Goal: Task Accomplishment & Management: Use online tool/utility

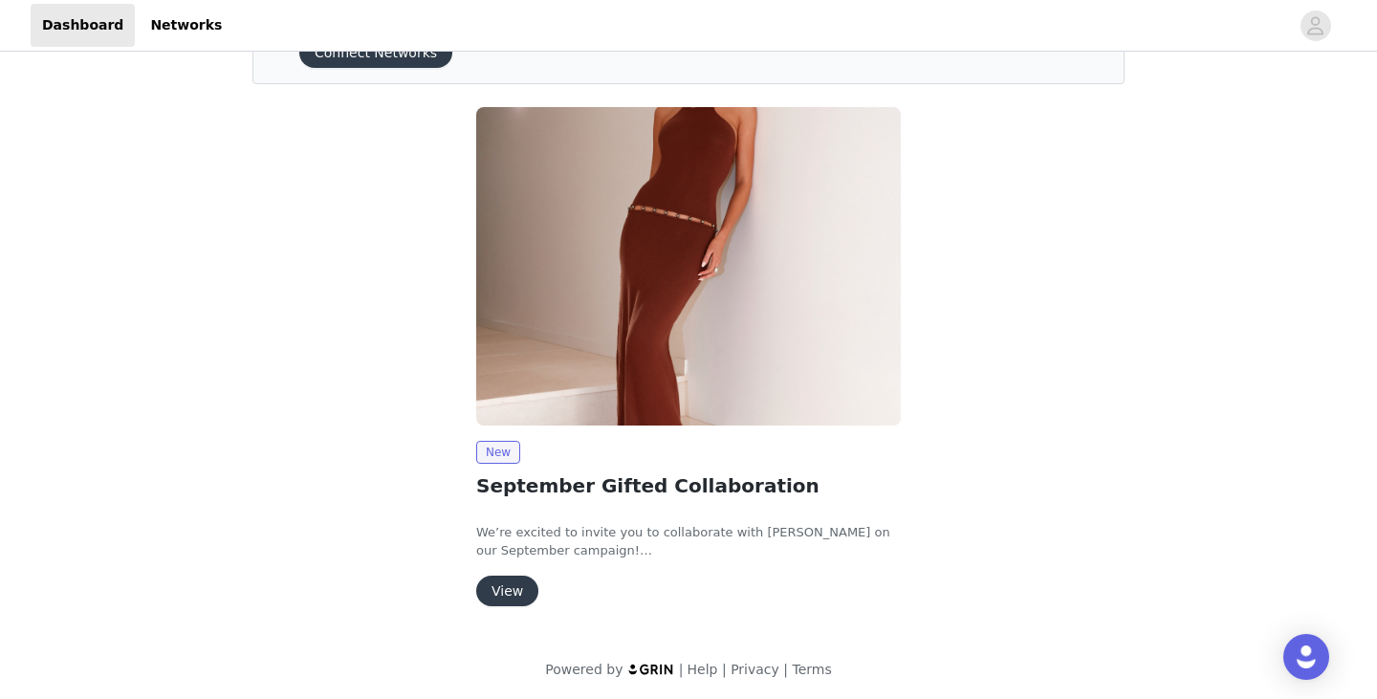
scroll to position [106, 0]
click at [513, 593] on button "View" at bounding box center [507, 591] width 62 height 31
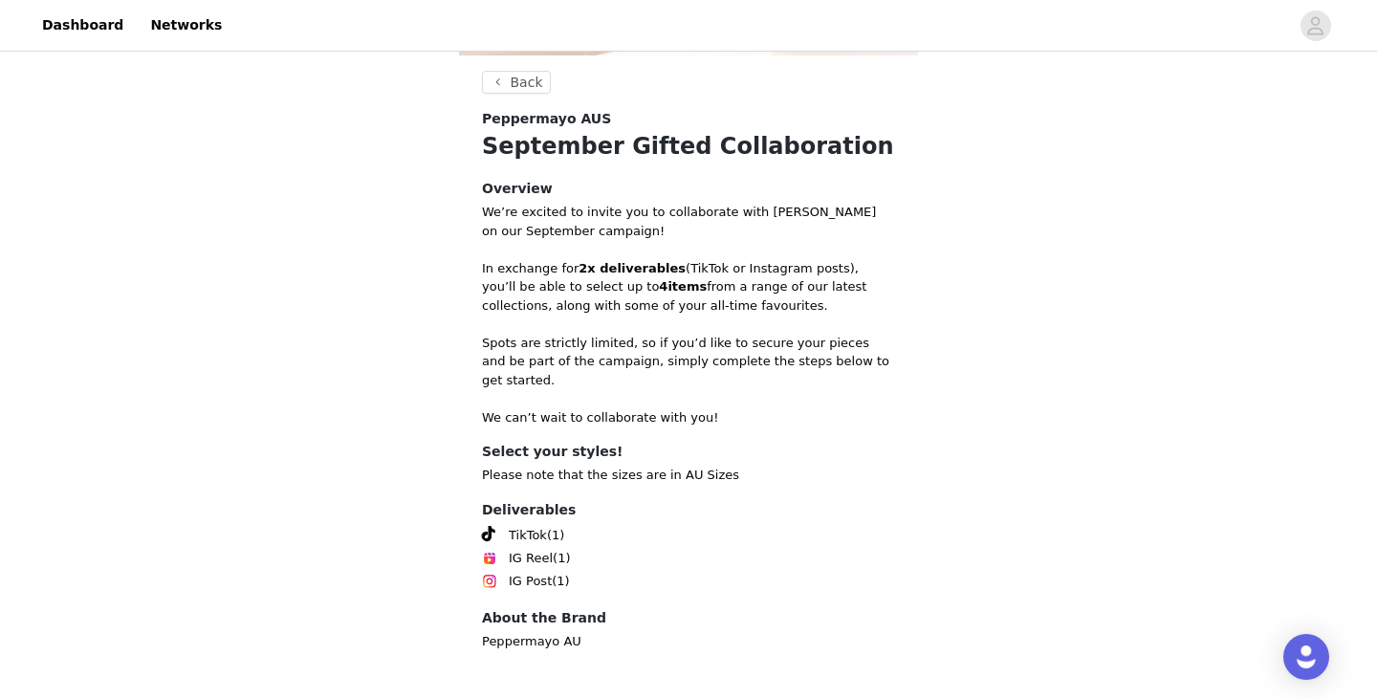
scroll to position [636, 0]
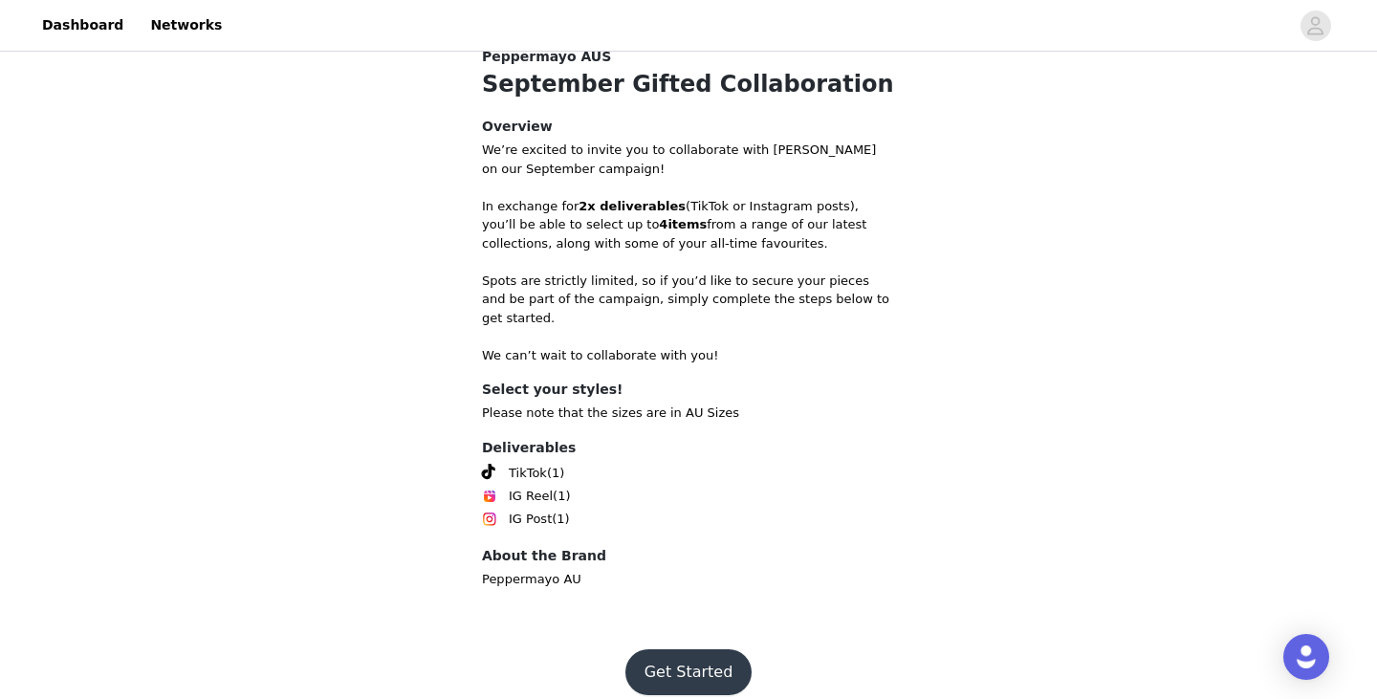
click at [679, 649] on button "Get Started" at bounding box center [688, 672] width 127 height 46
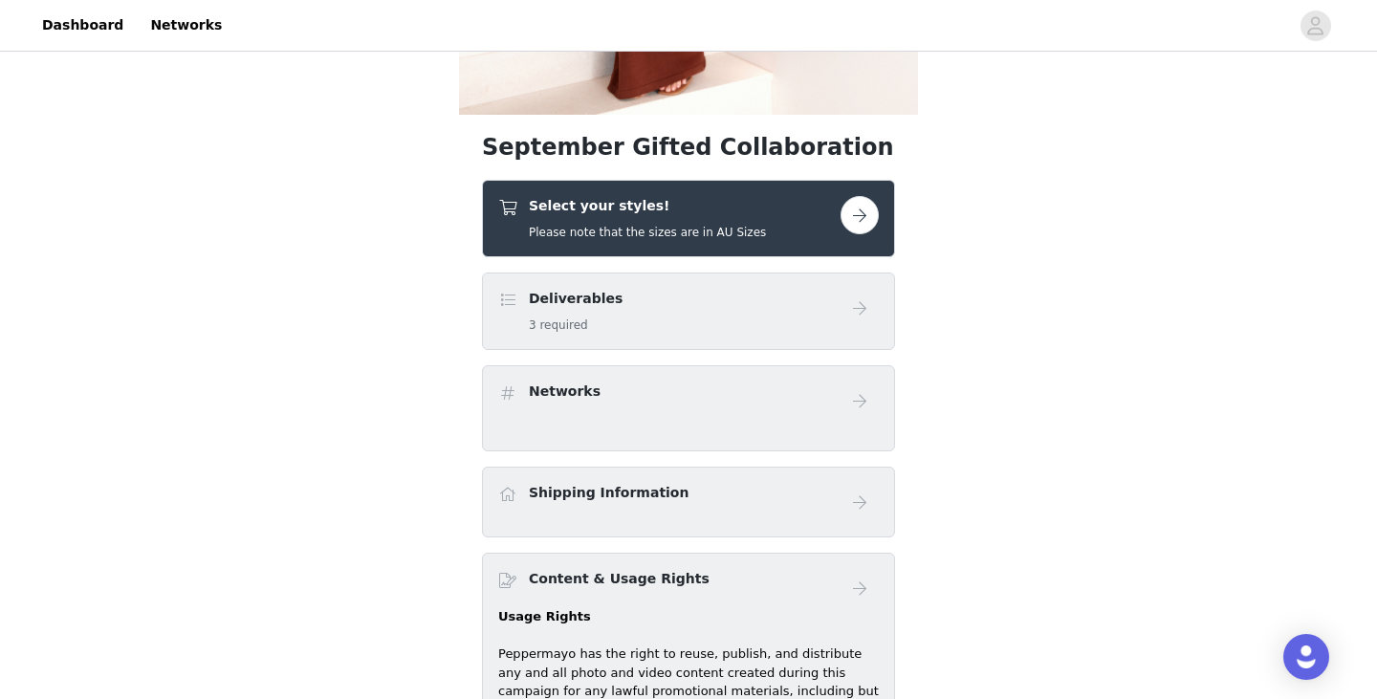
scroll to position [541, 0]
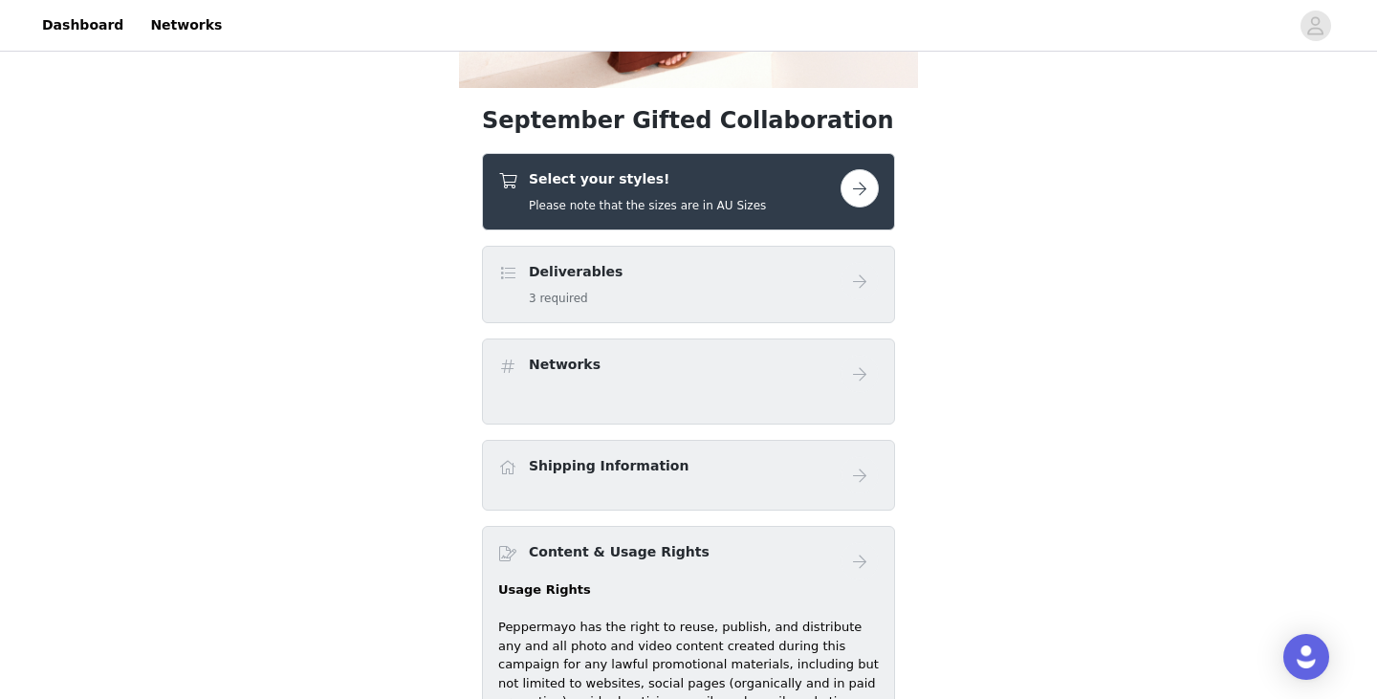
click at [708, 272] on div "Deliverables 3 required" at bounding box center [669, 284] width 342 height 45
click at [866, 197] on button "button" at bounding box center [859, 188] width 38 height 38
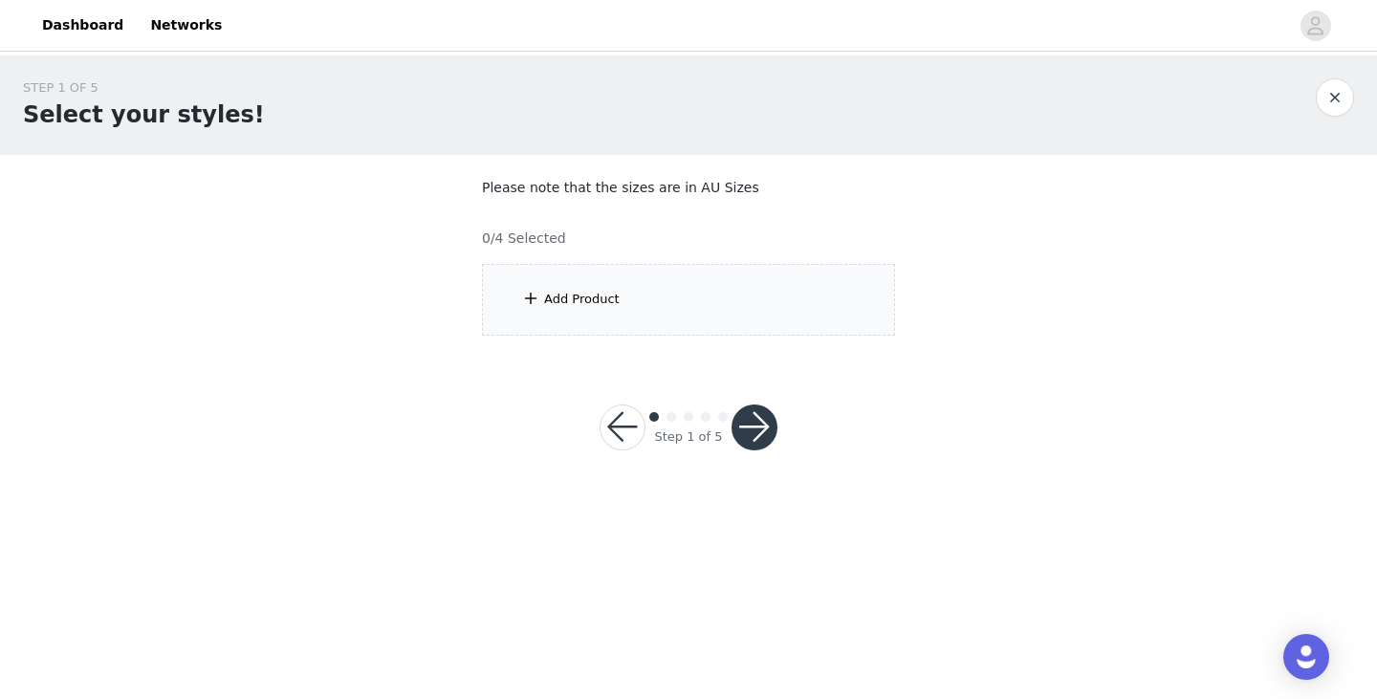
click at [591, 291] on div "Add Product" at bounding box center [582, 299] width 76 height 19
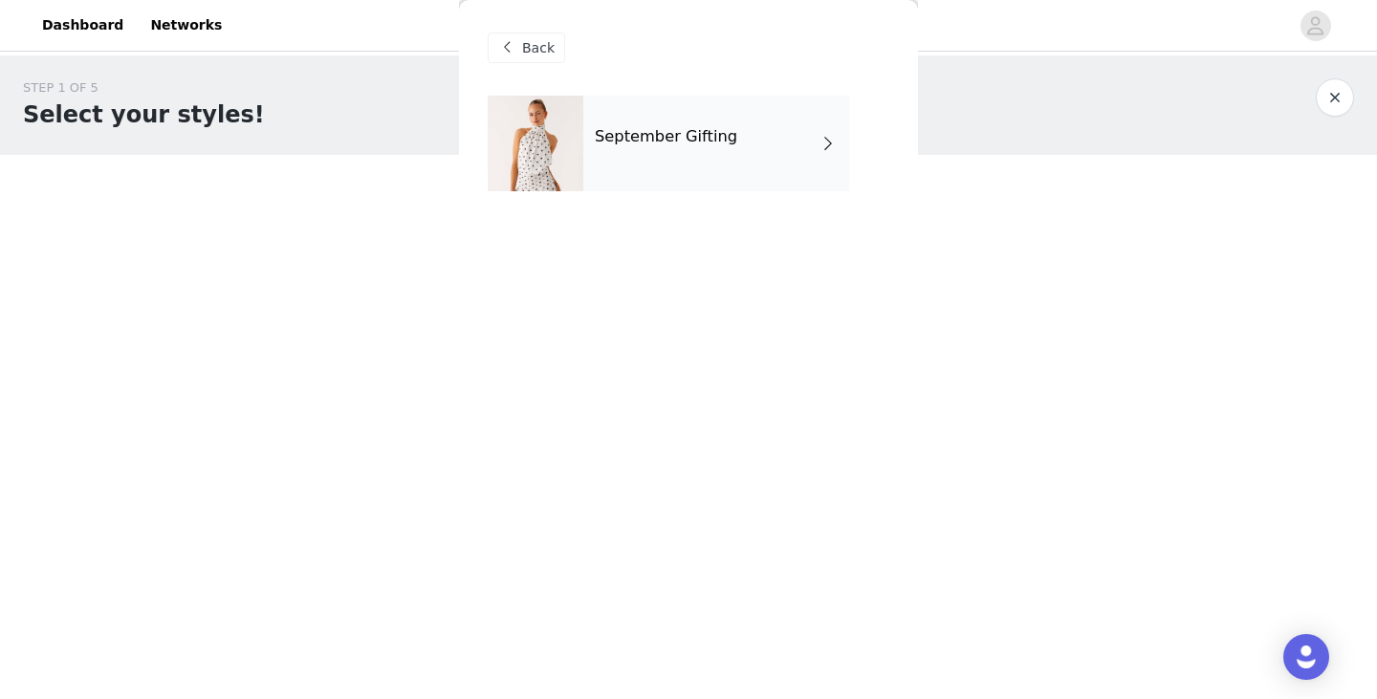
click at [610, 126] on div "September Gifting" at bounding box center [716, 144] width 266 height 96
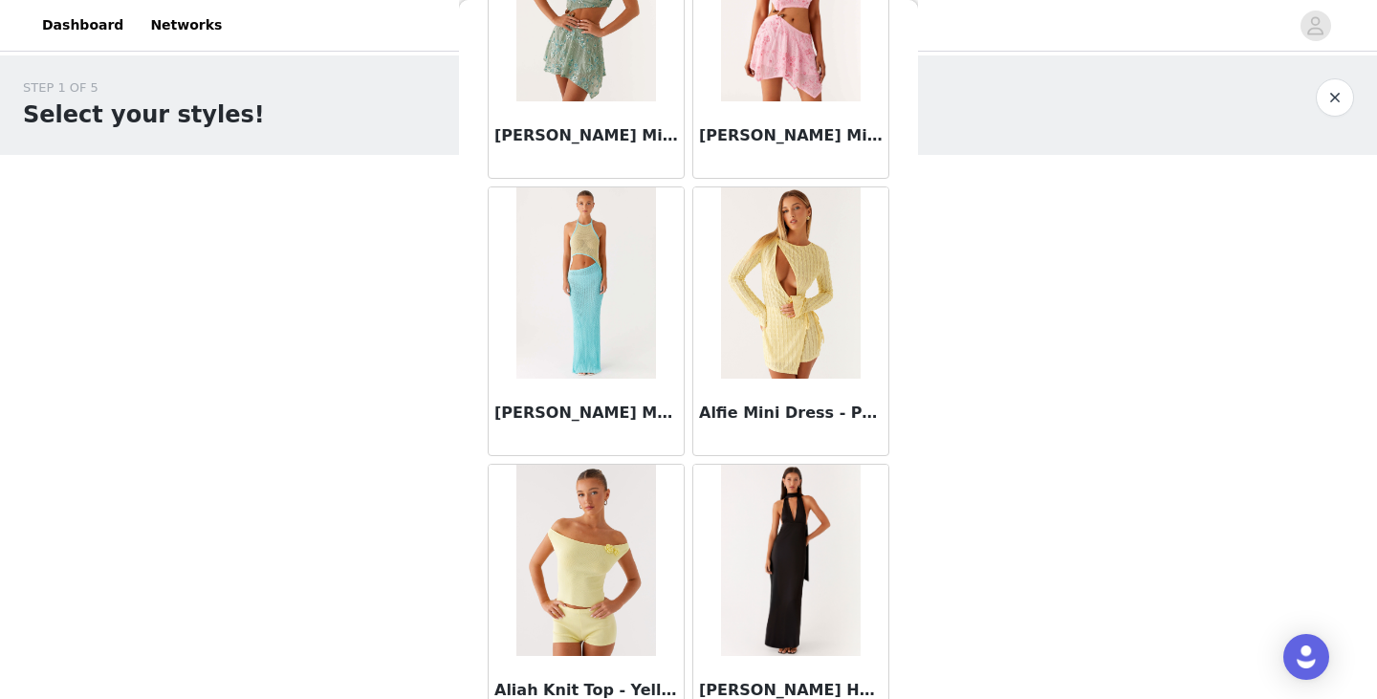
scroll to position [2227, 0]
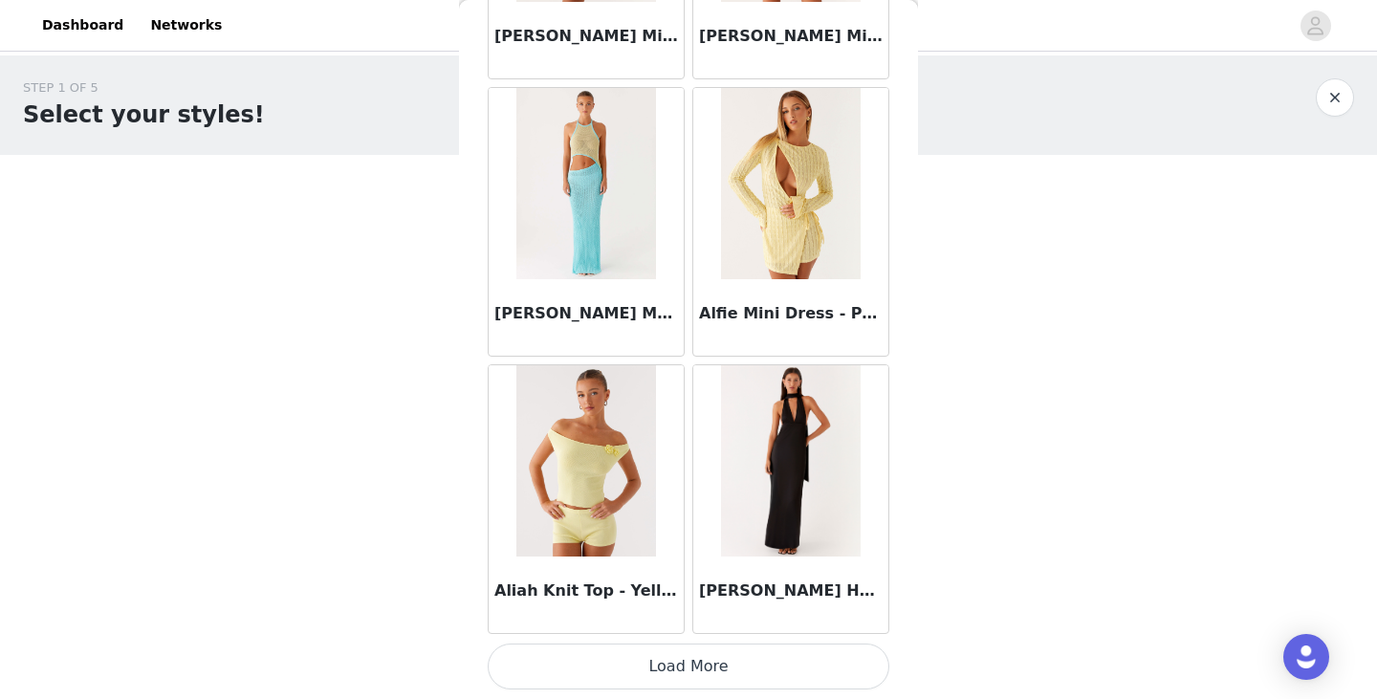
click at [673, 671] on button "Load More" at bounding box center [689, 666] width 402 height 46
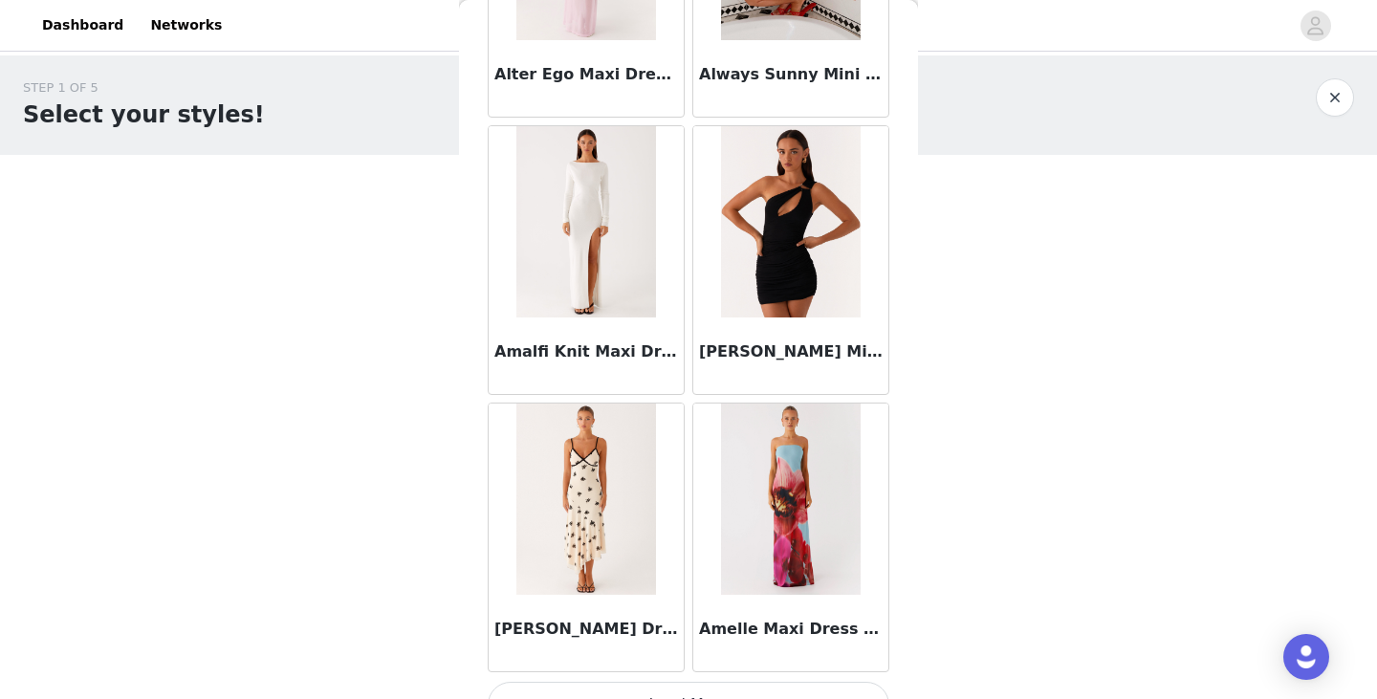
scroll to position [4999, 0]
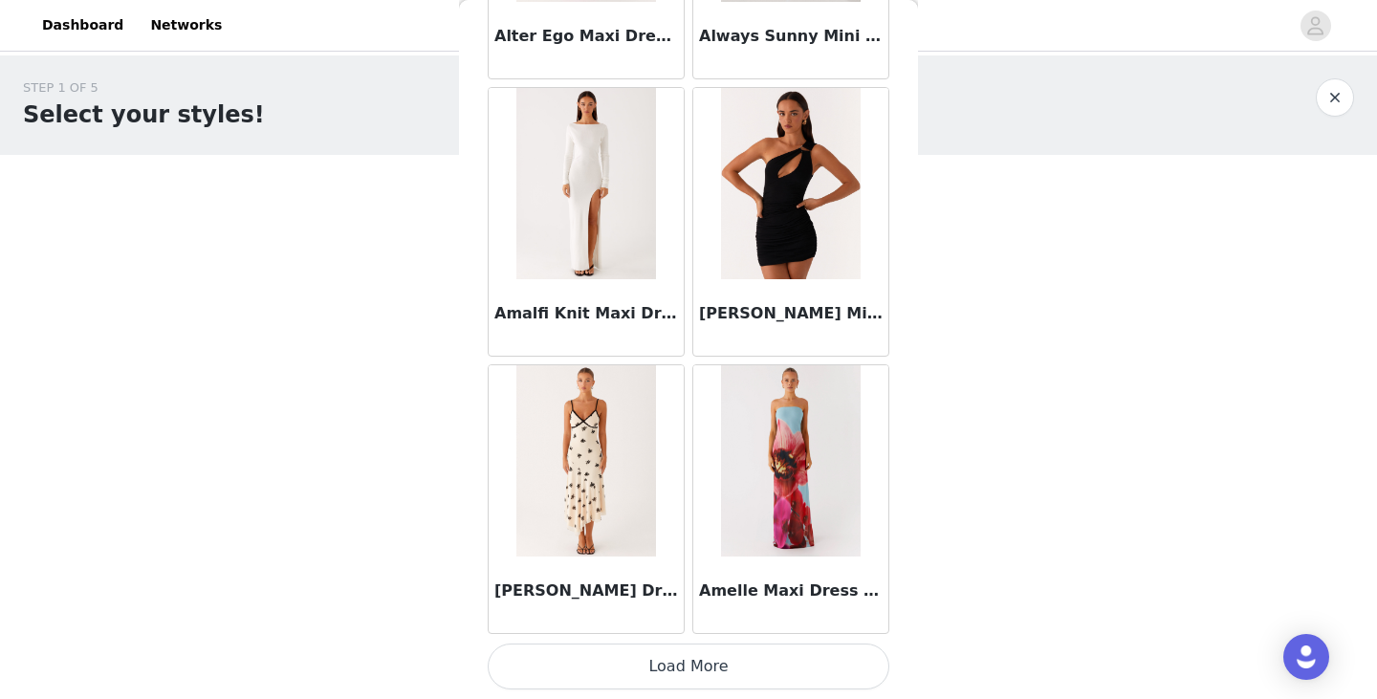
click at [685, 675] on button "Load More" at bounding box center [689, 666] width 402 height 46
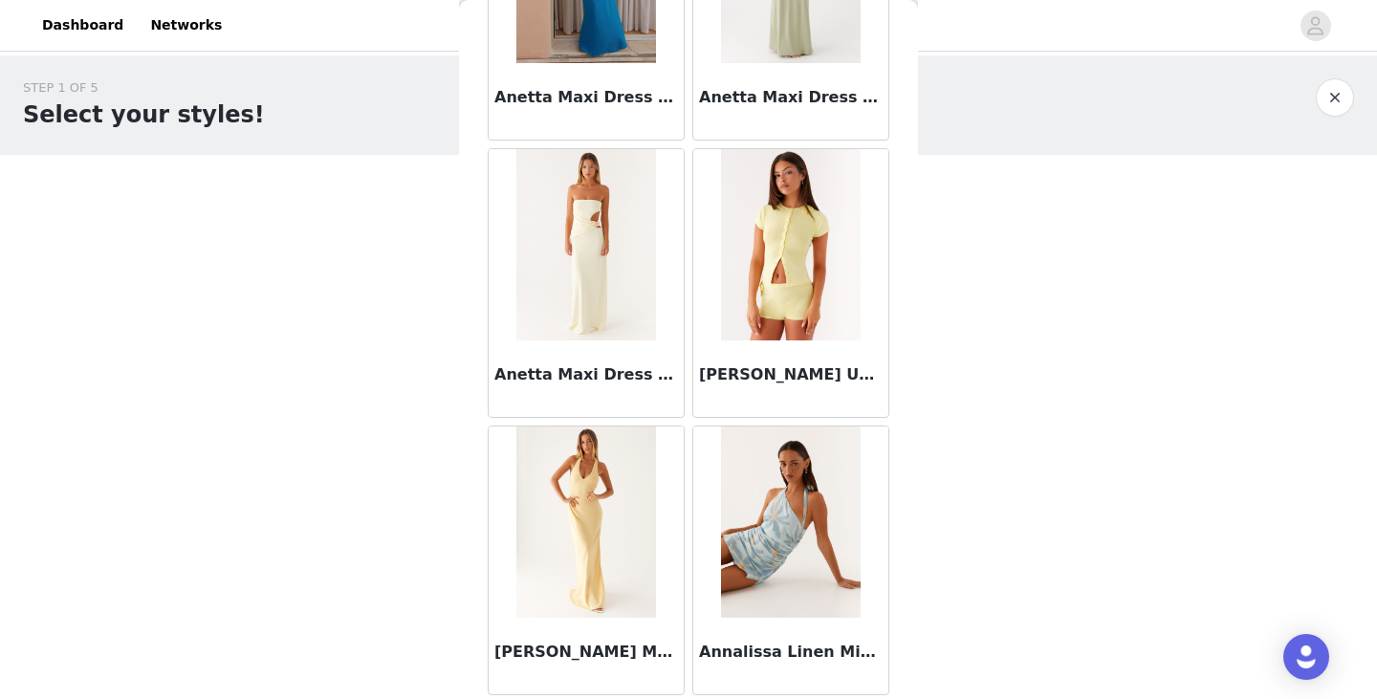
scroll to position [7772, 0]
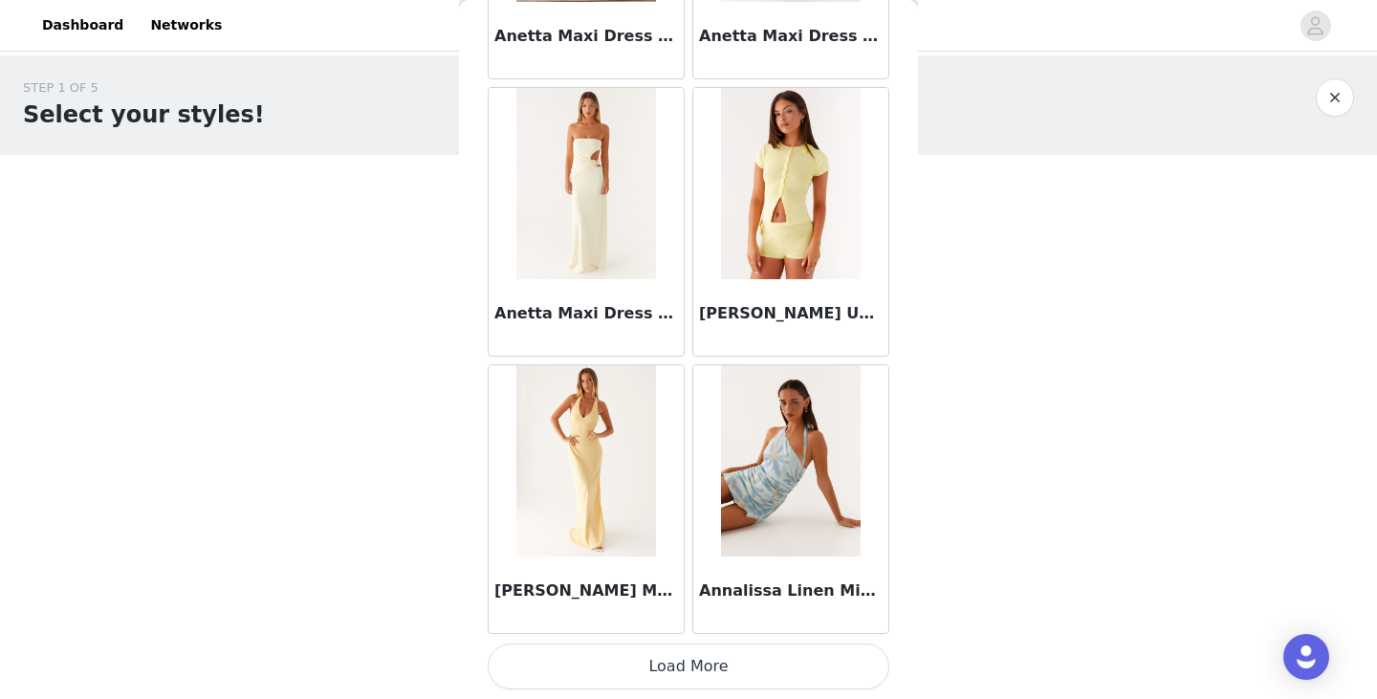
click at [691, 664] on button "Load More" at bounding box center [689, 666] width 402 height 46
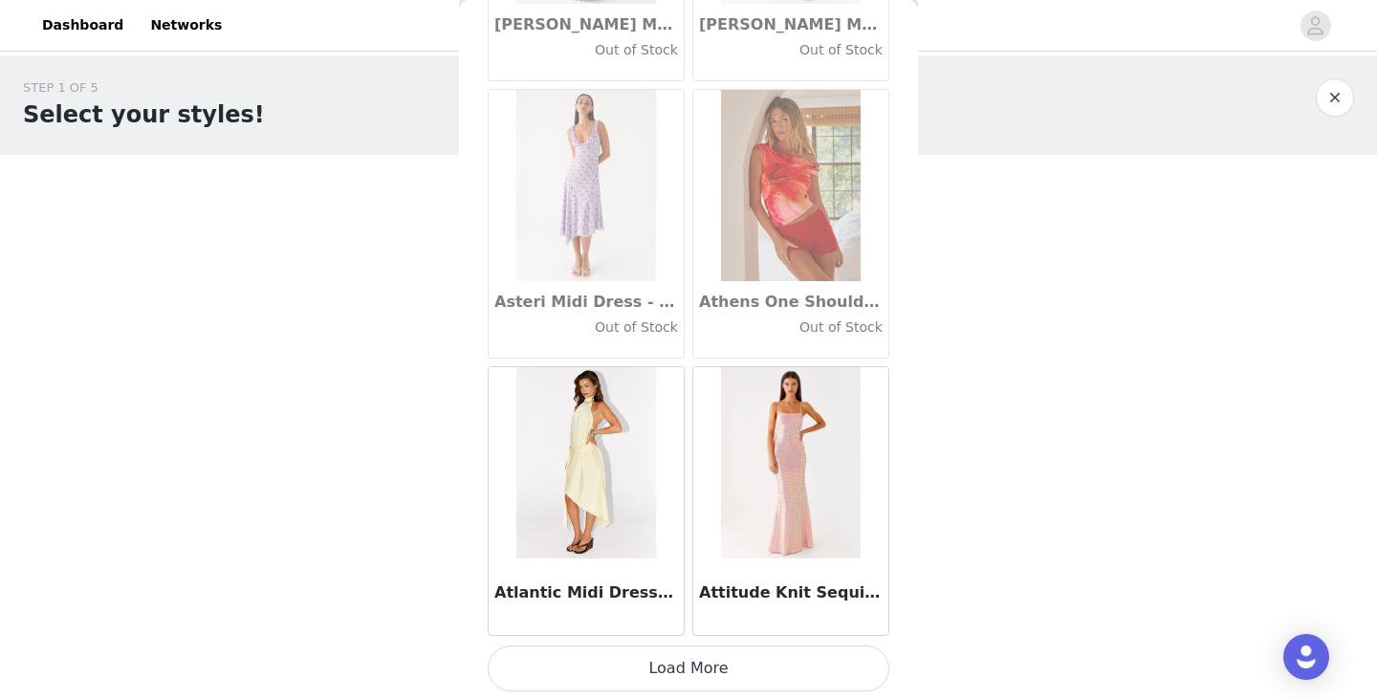
scroll to position [10544, 0]
click at [653, 657] on button "Load More" at bounding box center [689, 666] width 402 height 46
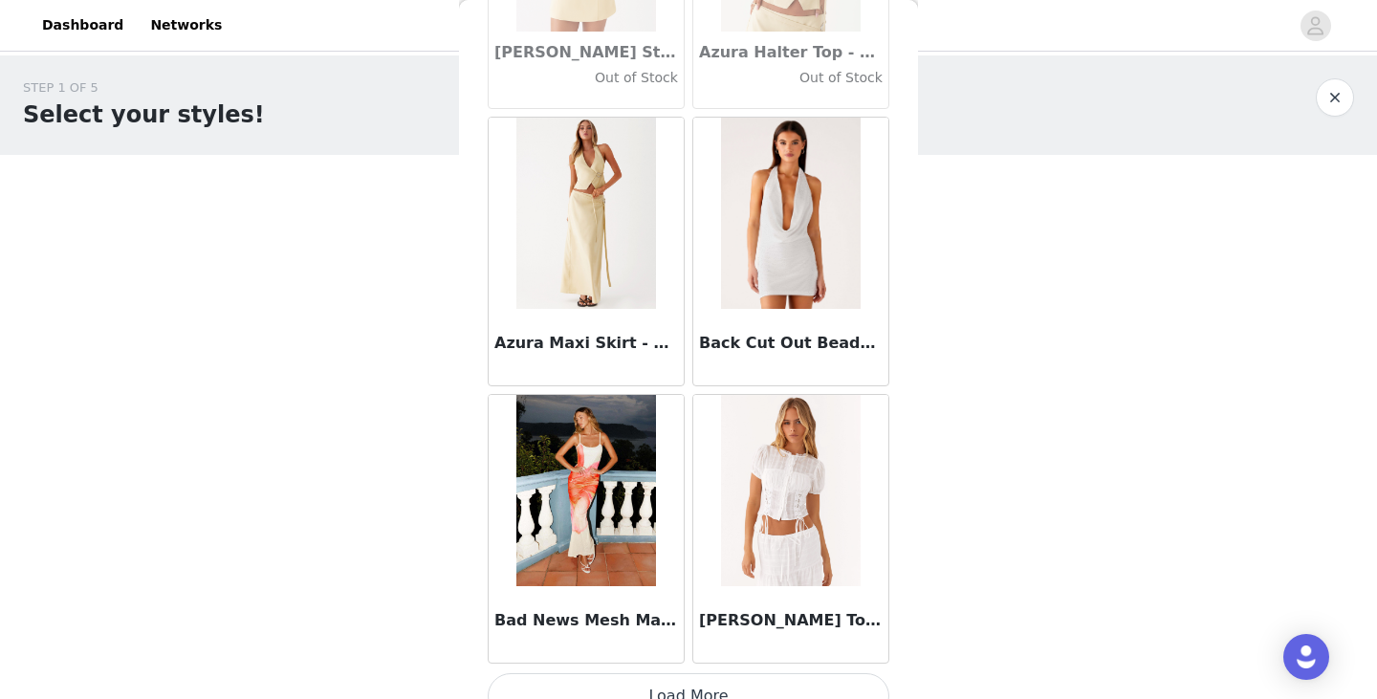
scroll to position [13317, 0]
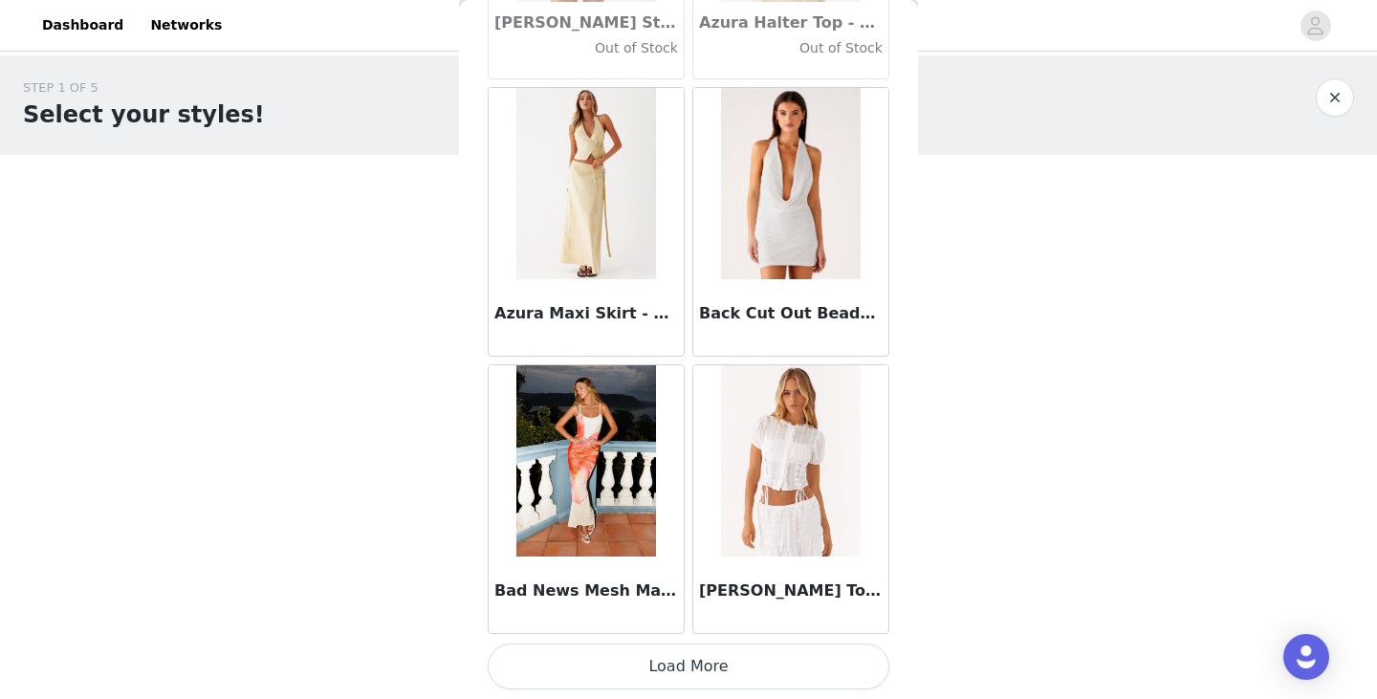
click at [683, 654] on button "Load More" at bounding box center [689, 666] width 402 height 46
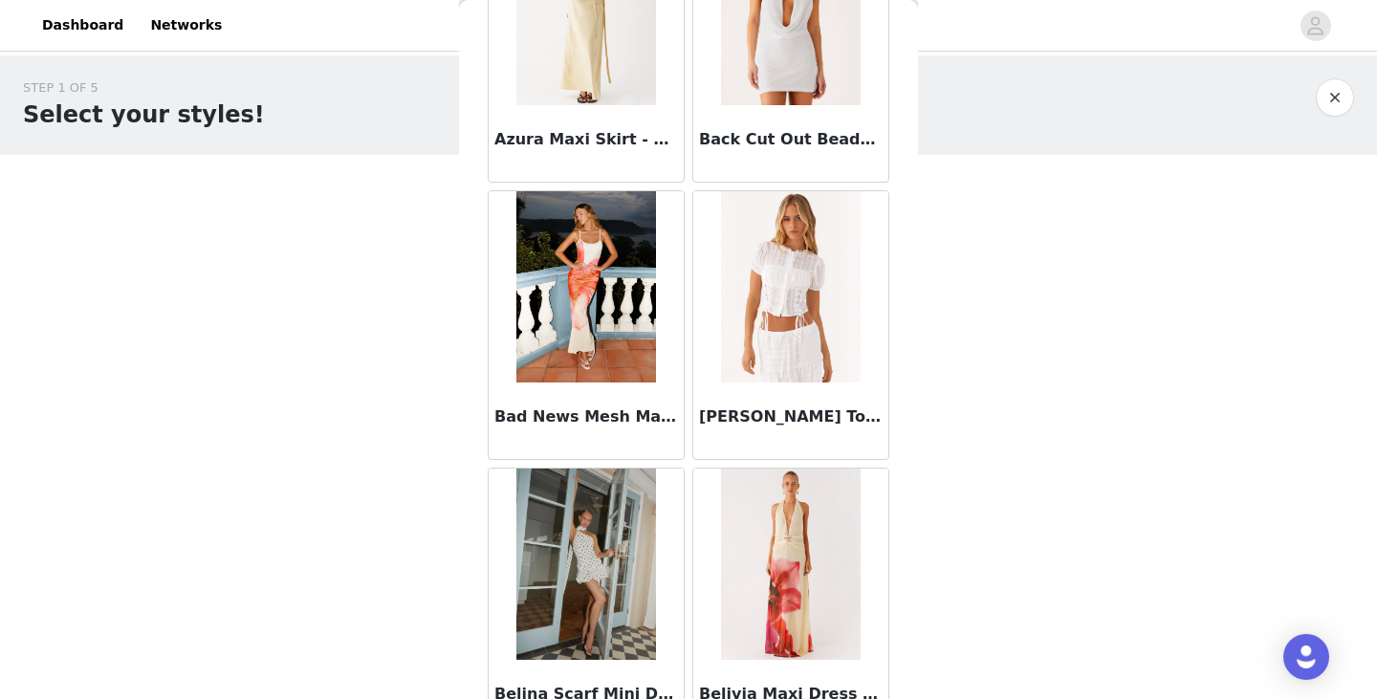
scroll to position [13544, 0]
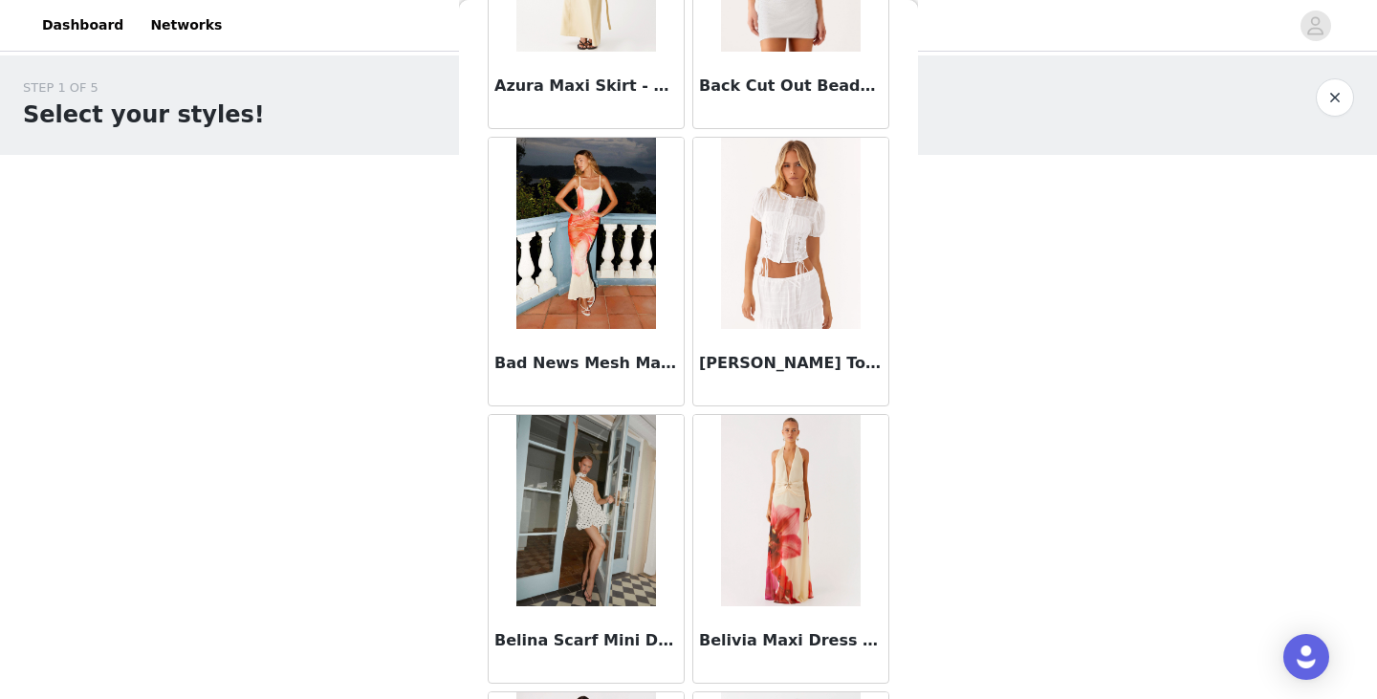
click at [777, 308] on img at bounding box center [790, 233] width 139 height 191
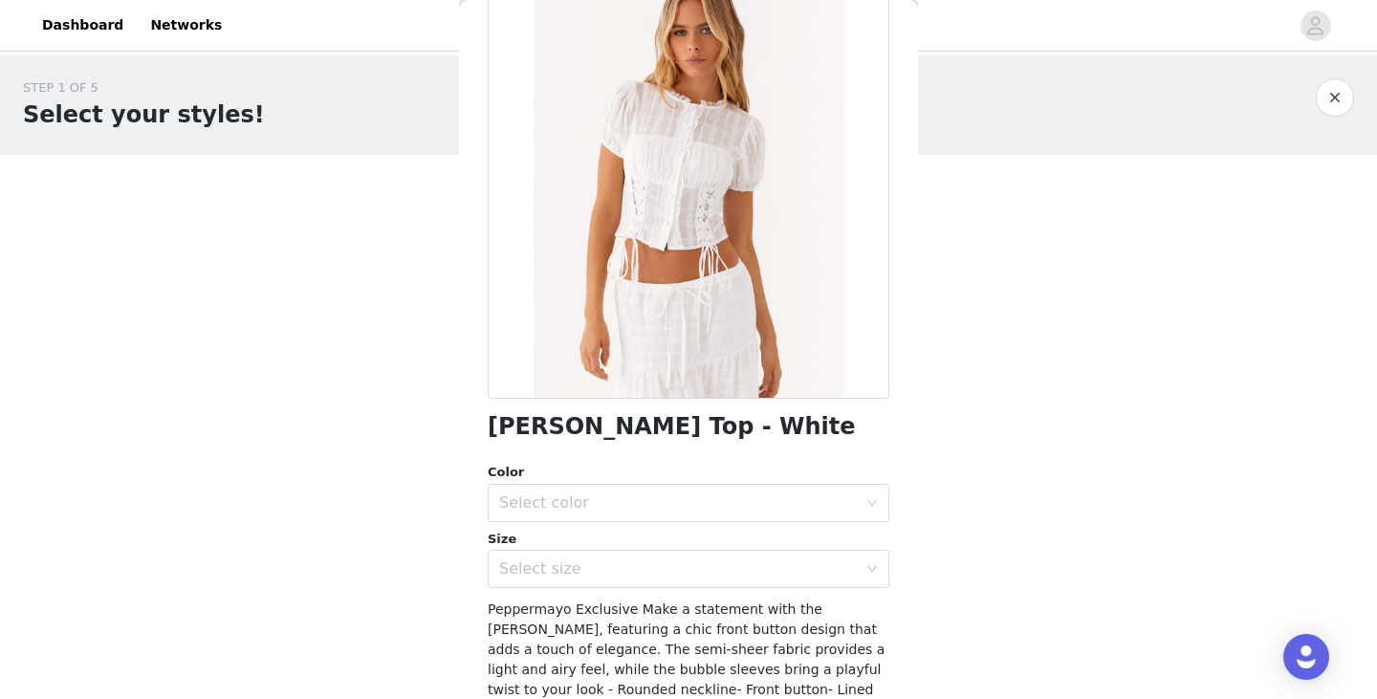
scroll to position [0, 0]
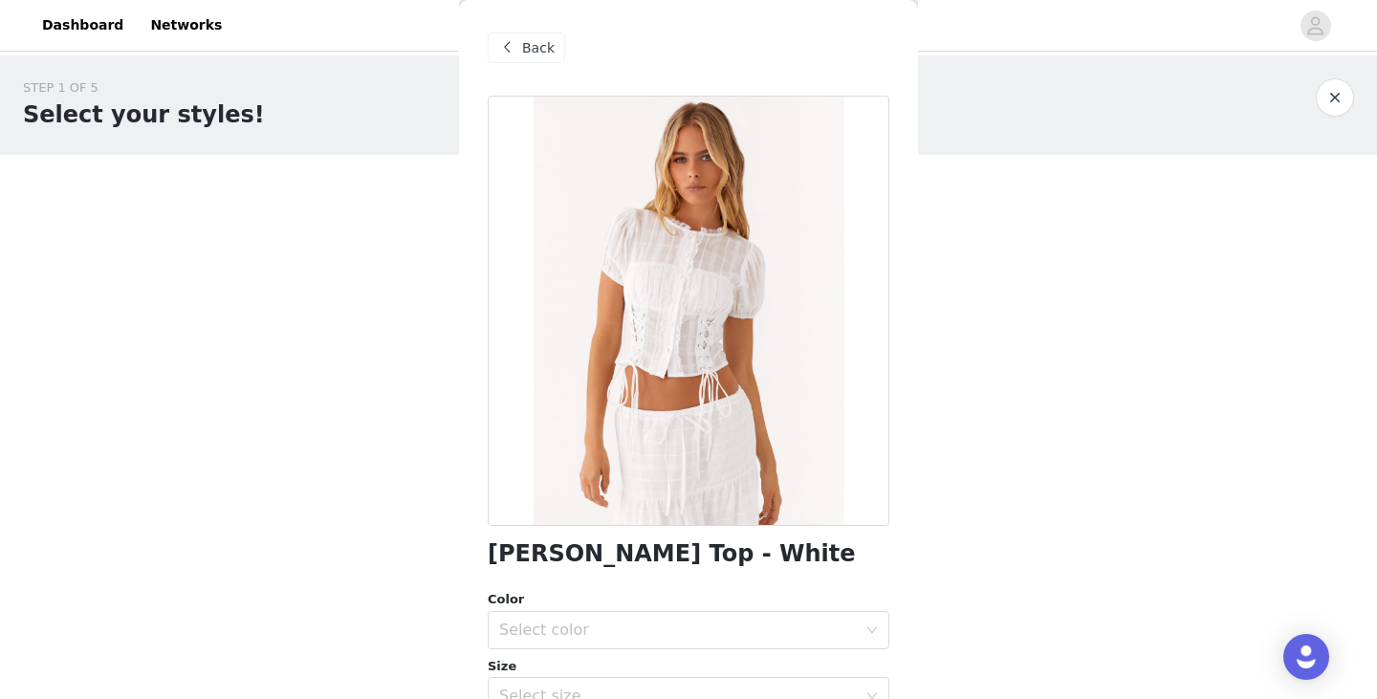
click at [528, 50] on span "Back" at bounding box center [538, 48] width 33 height 20
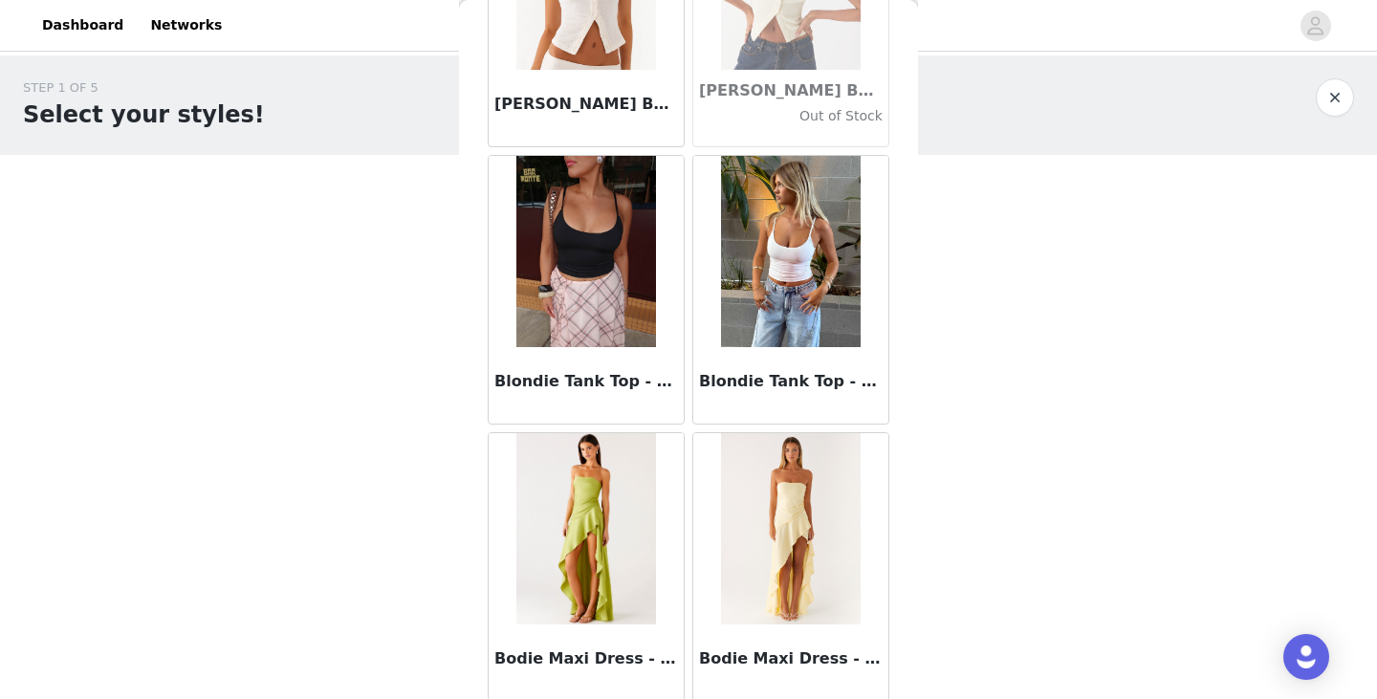
scroll to position [16089, 0]
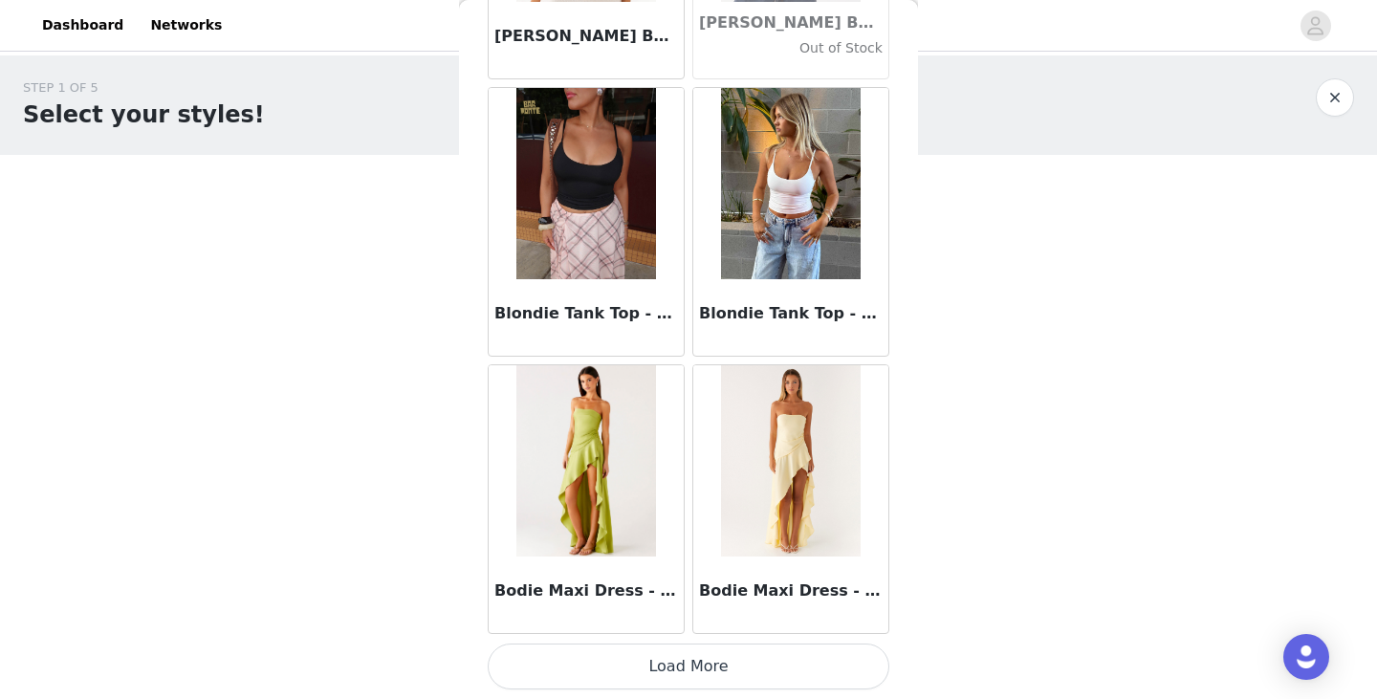
click at [657, 666] on button "Load More" at bounding box center [689, 666] width 402 height 46
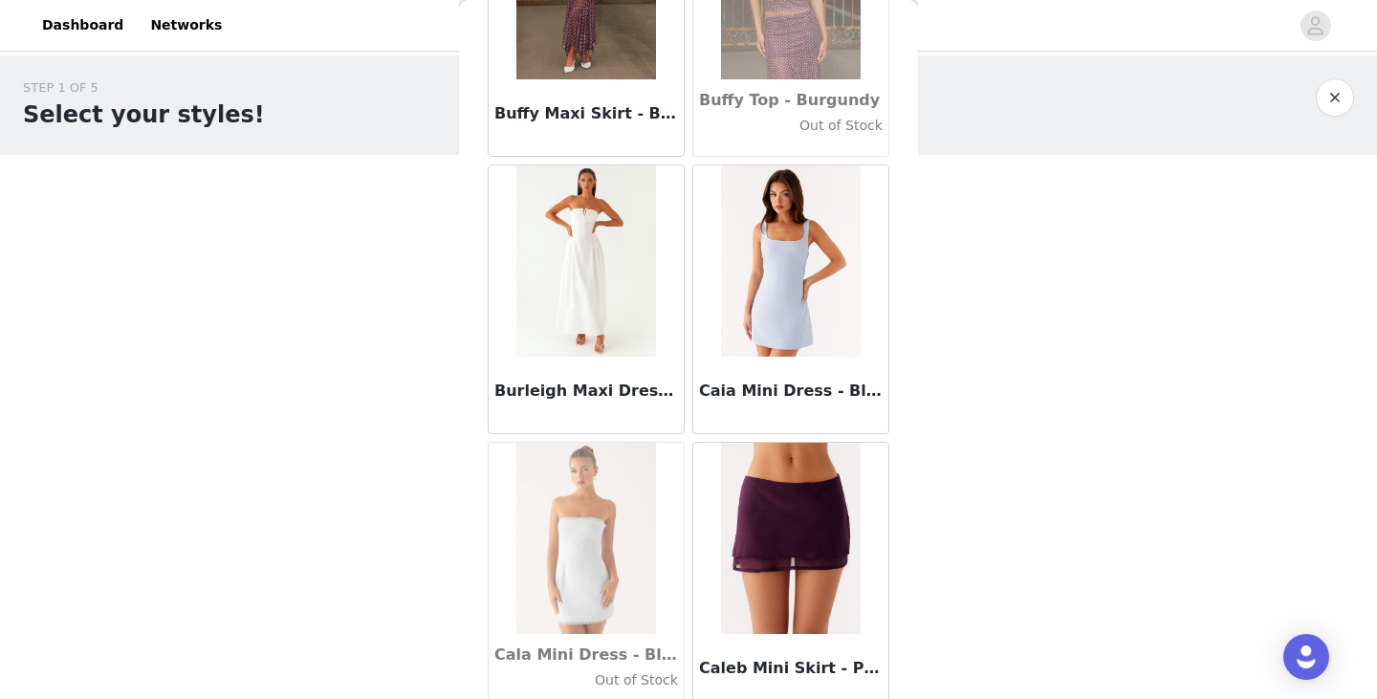
scroll to position [18862, 0]
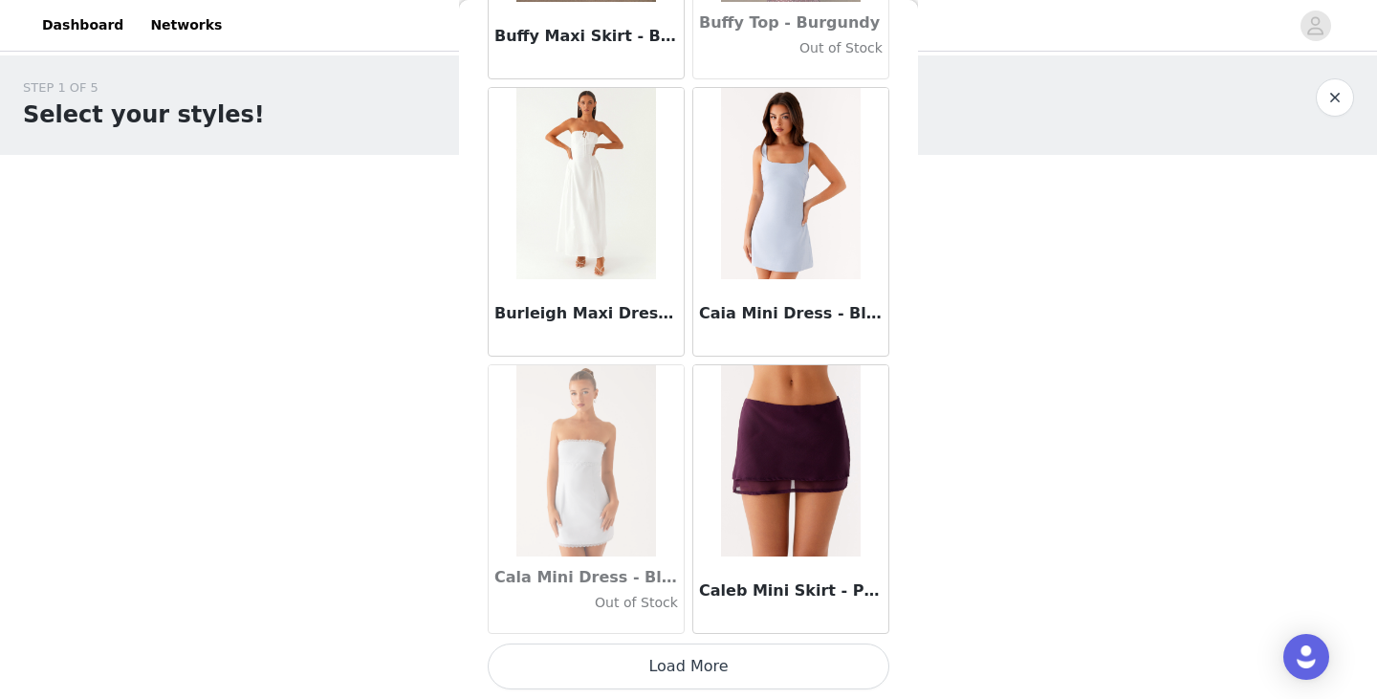
click at [616, 660] on button "Load More" at bounding box center [689, 666] width 402 height 46
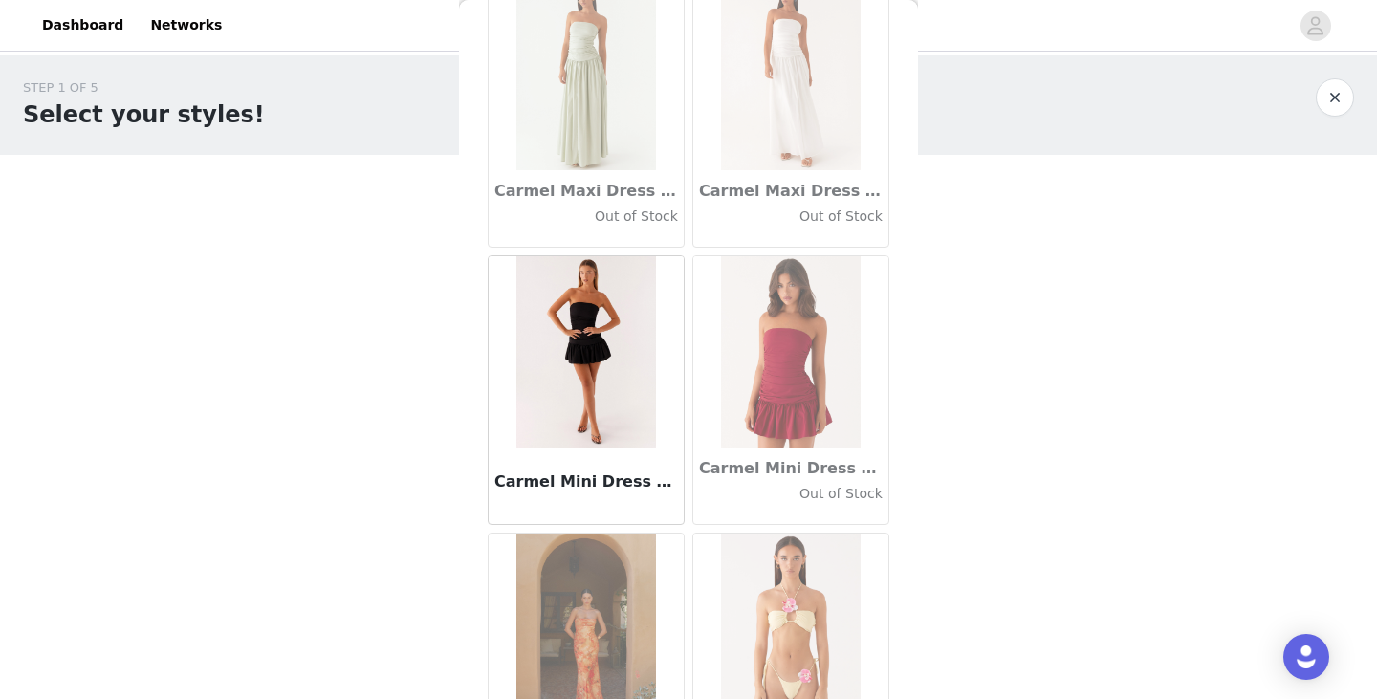
scroll to position [21634, 0]
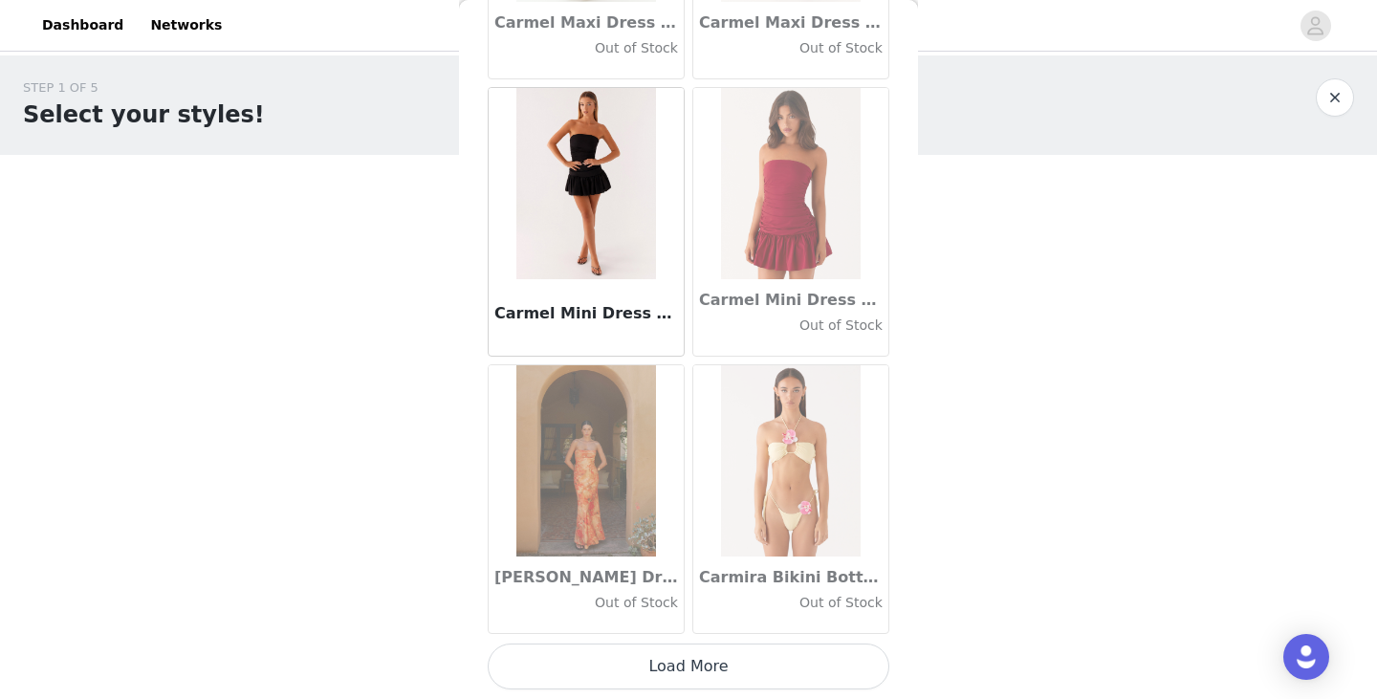
click at [655, 671] on button "Load More" at bounding box center [689, 666] width 402 height 46
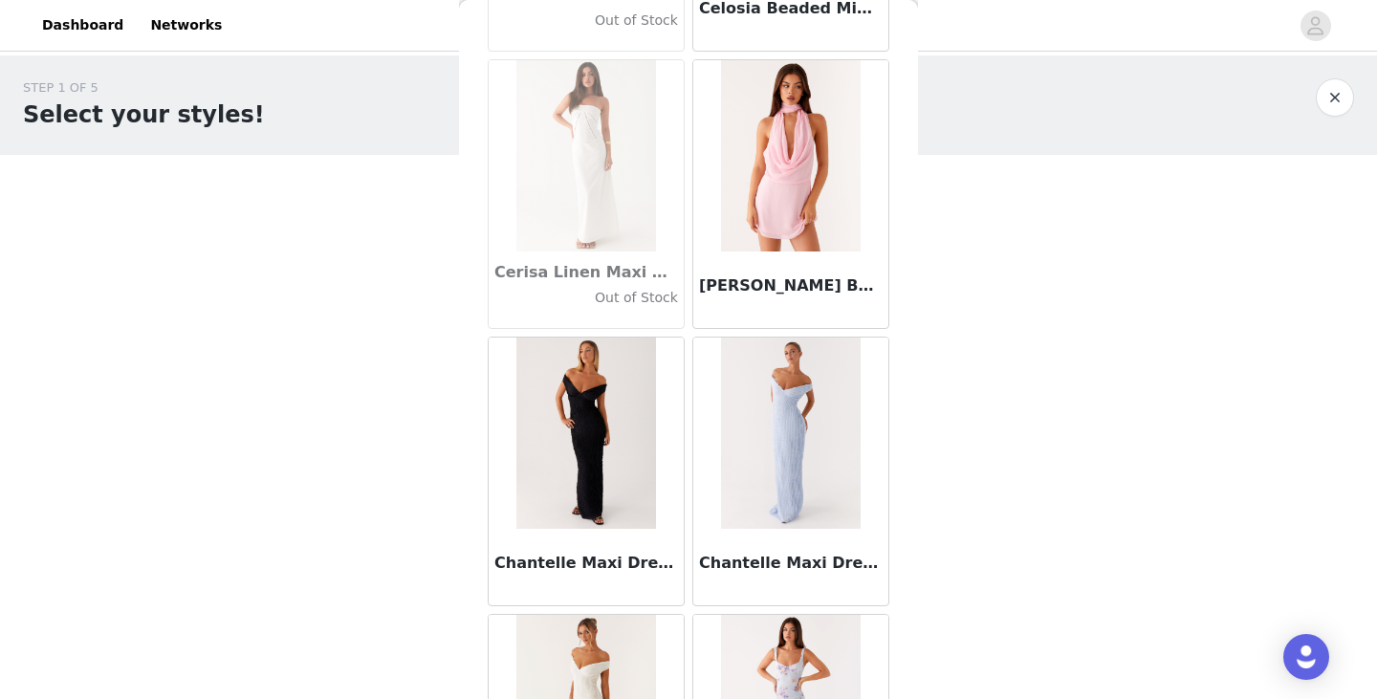
scroll to position [24407, 0]
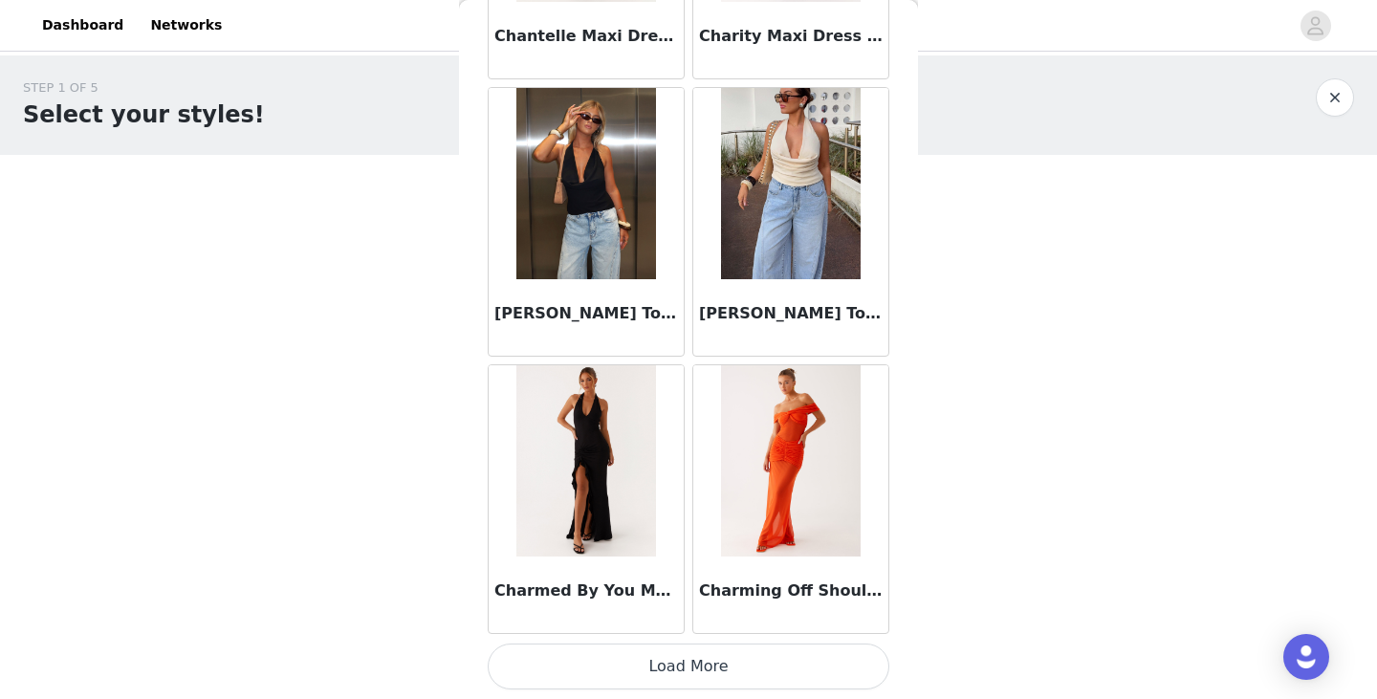
click at [685, 680] on button "Load More" at bounding box center [689, 666] width 402 height 46
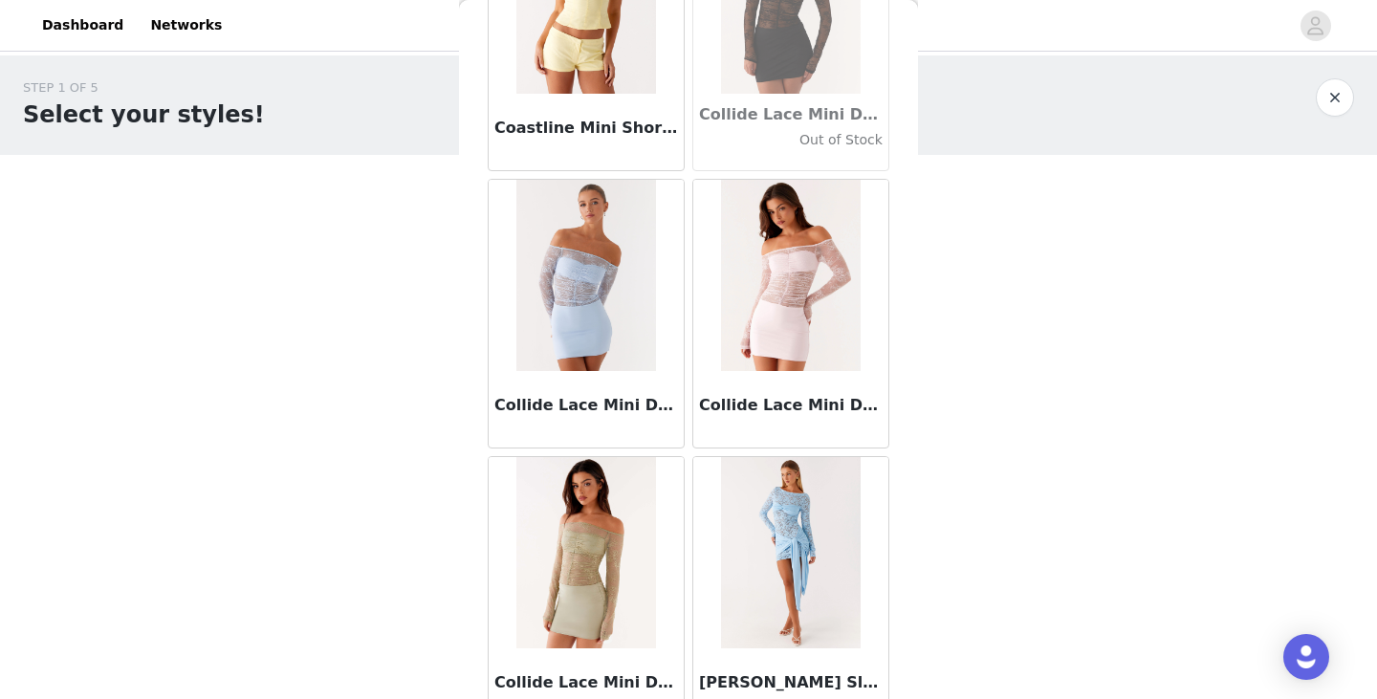
scroll to position [27179, 0]
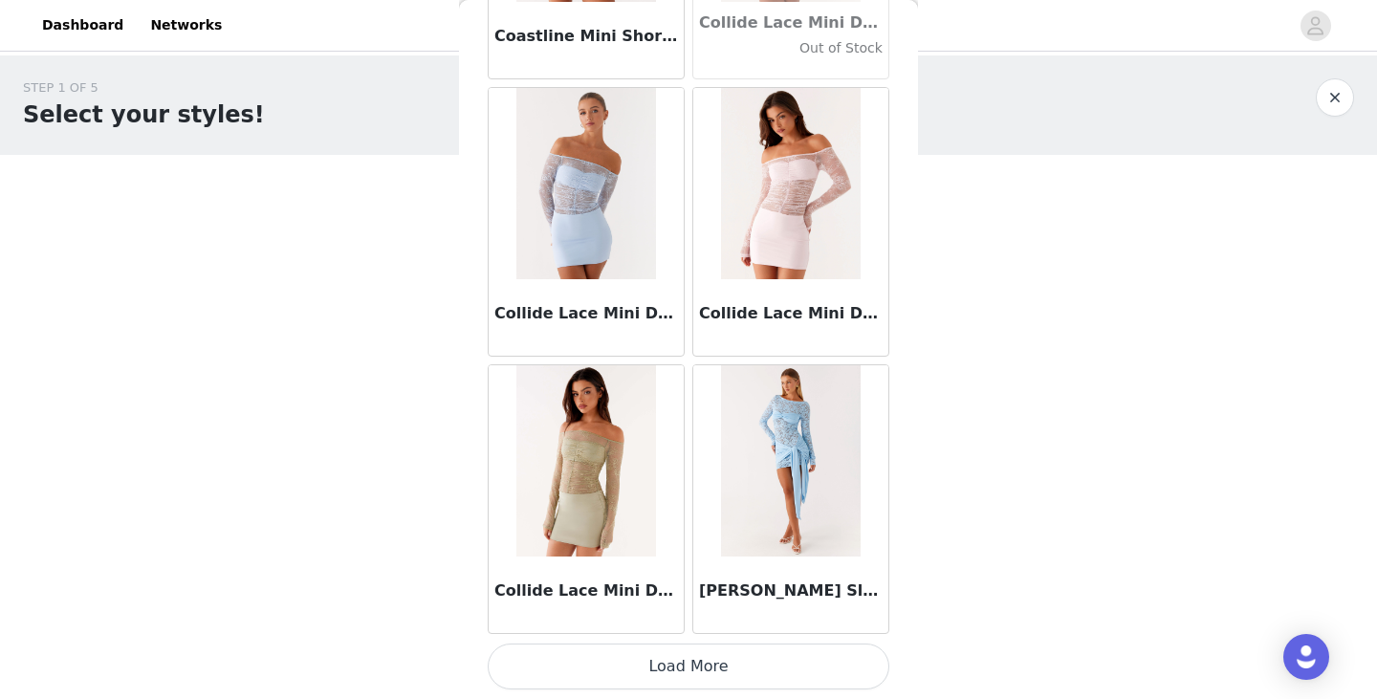
click at [634, 668] on button "Load More" at bounding box center [689, 666] width 402 height 46
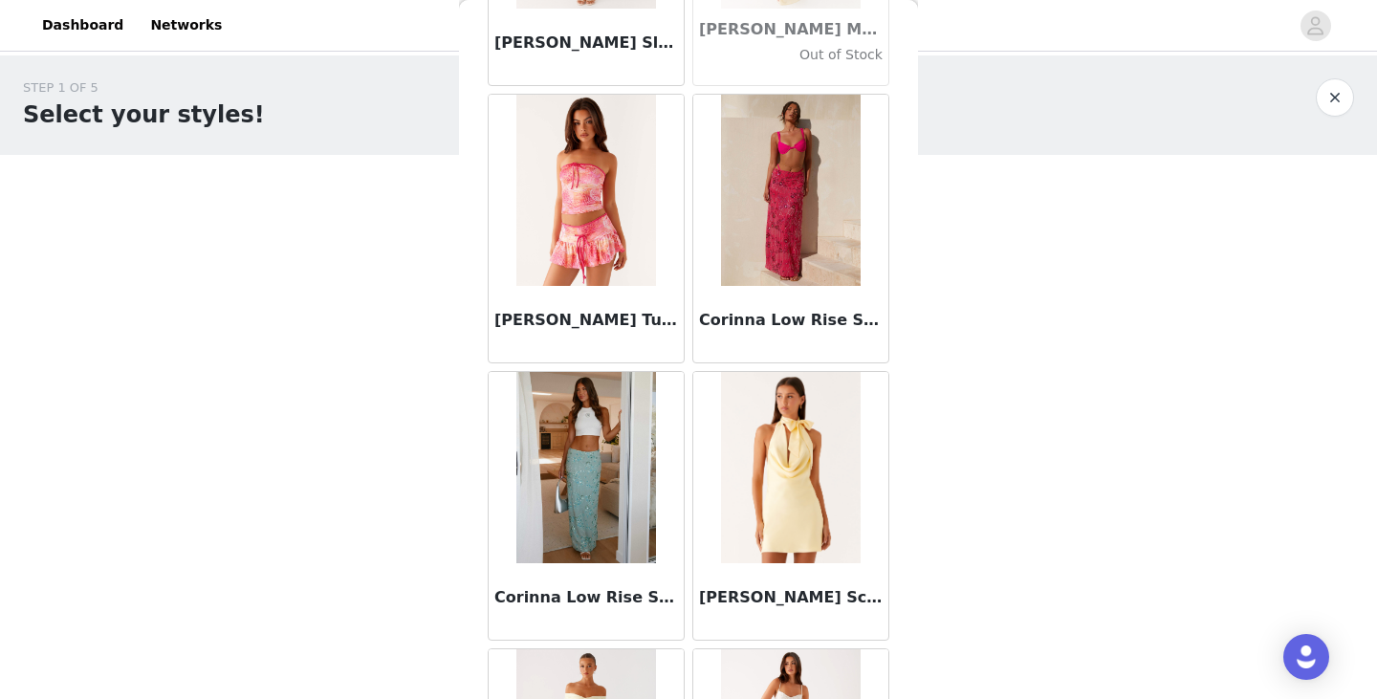
scroll to position [28886, 0]
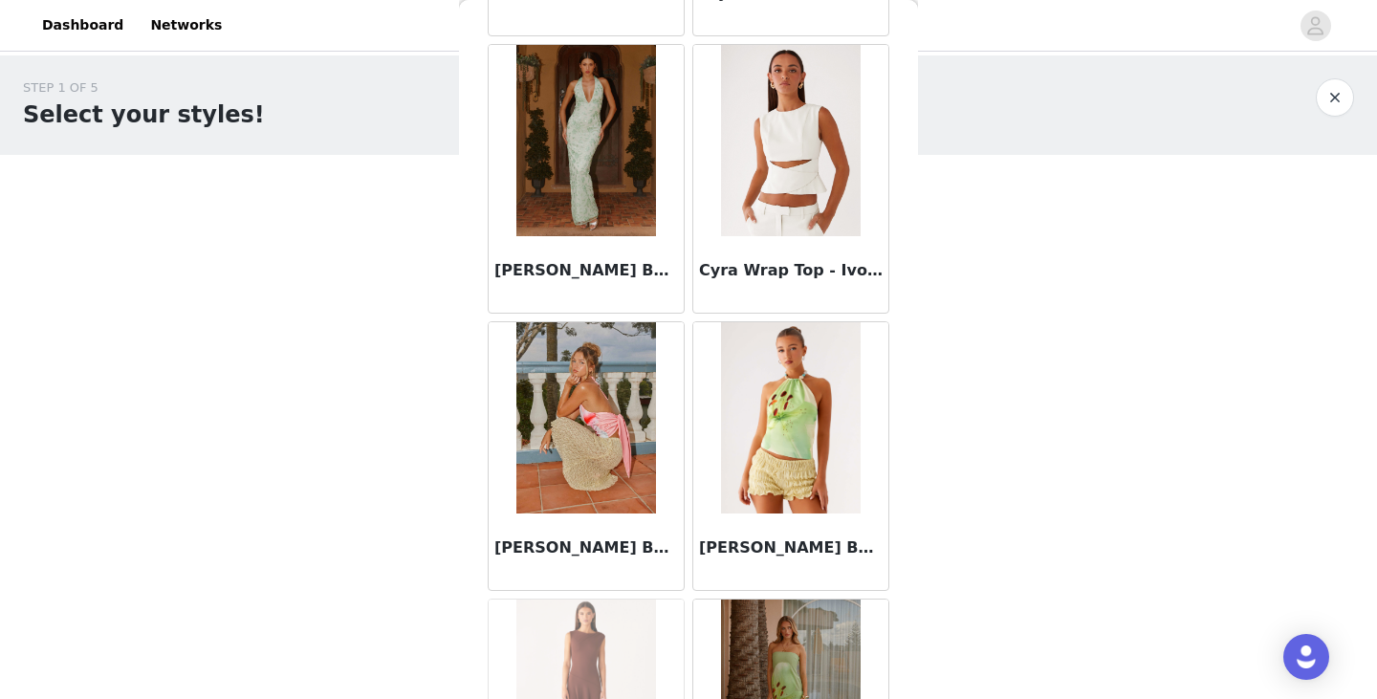
click at [1149, 332] on div "STEP 1 OF 5 Select your styles! Please note that the sizes are in AU Sizes 0/4 …" at bounding box center [688, 206] width 1377 height 303
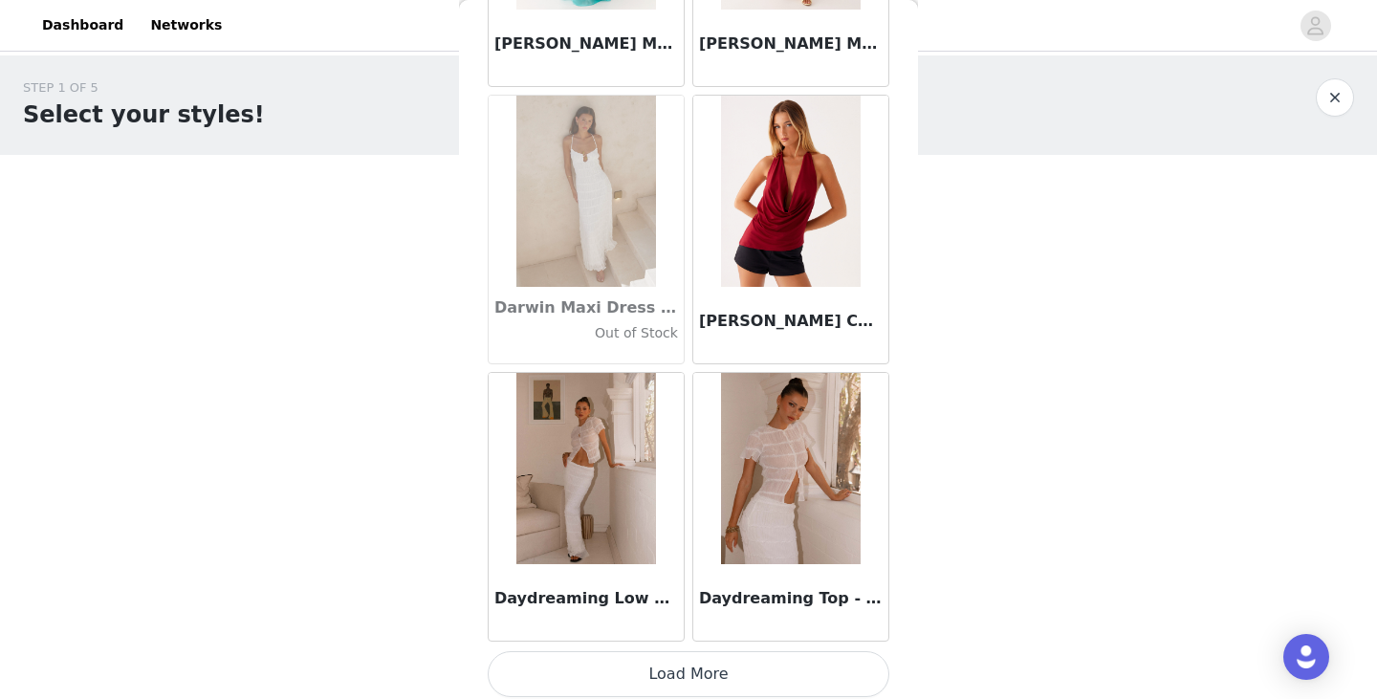
scroll to position [29941, 0]
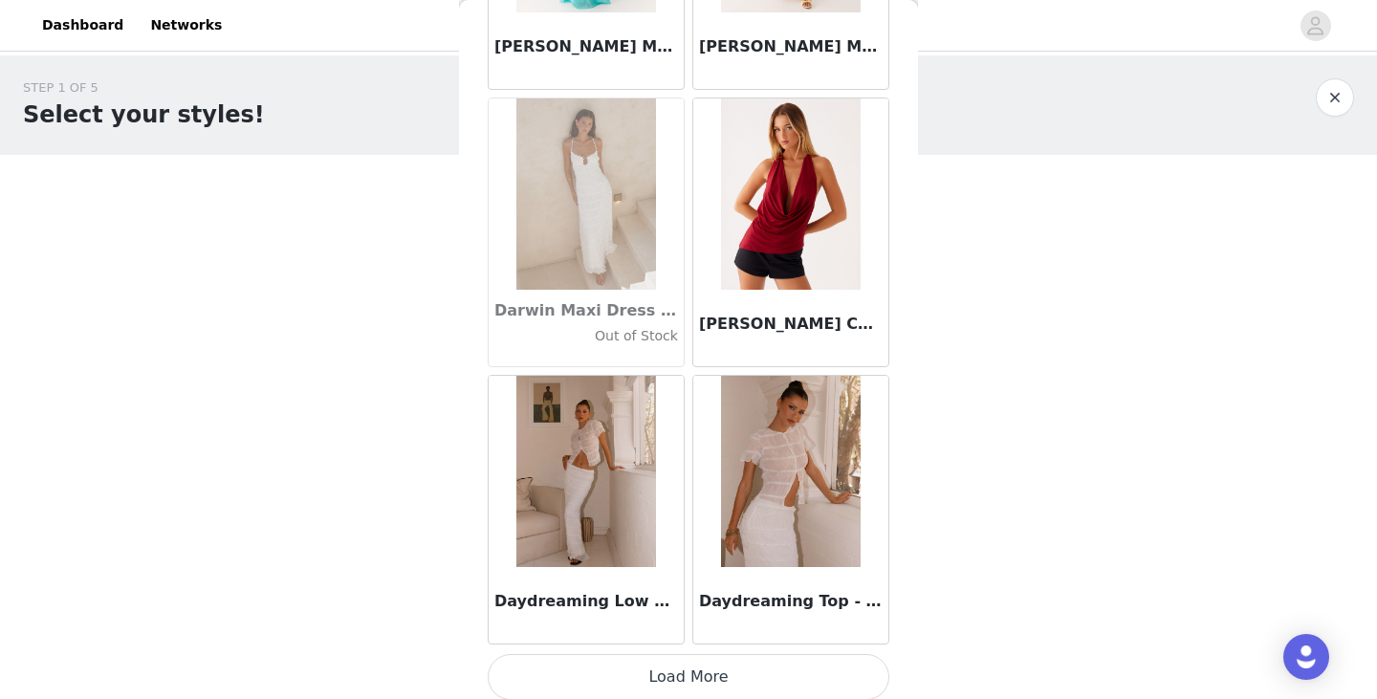
click at [707, 671] on button "Load More" at bounding box center [689, 677] width 402 height 46
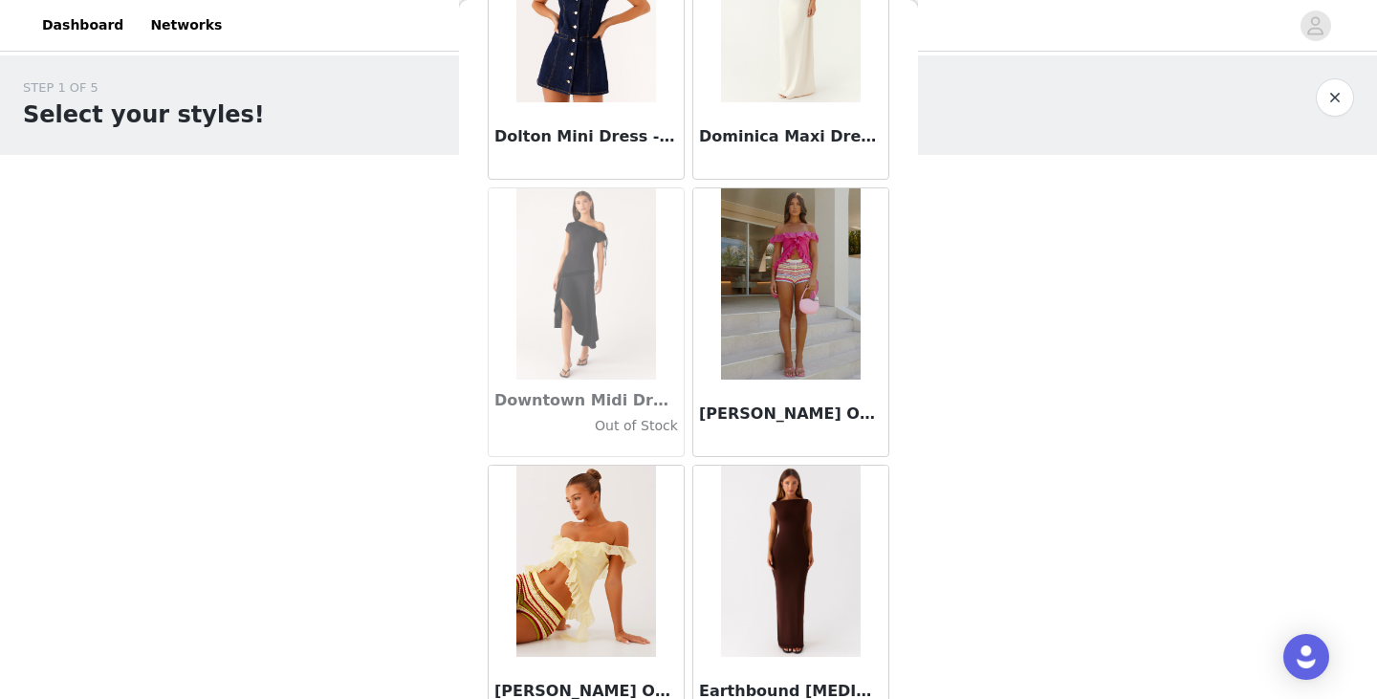
scroll to position [32724, 0]
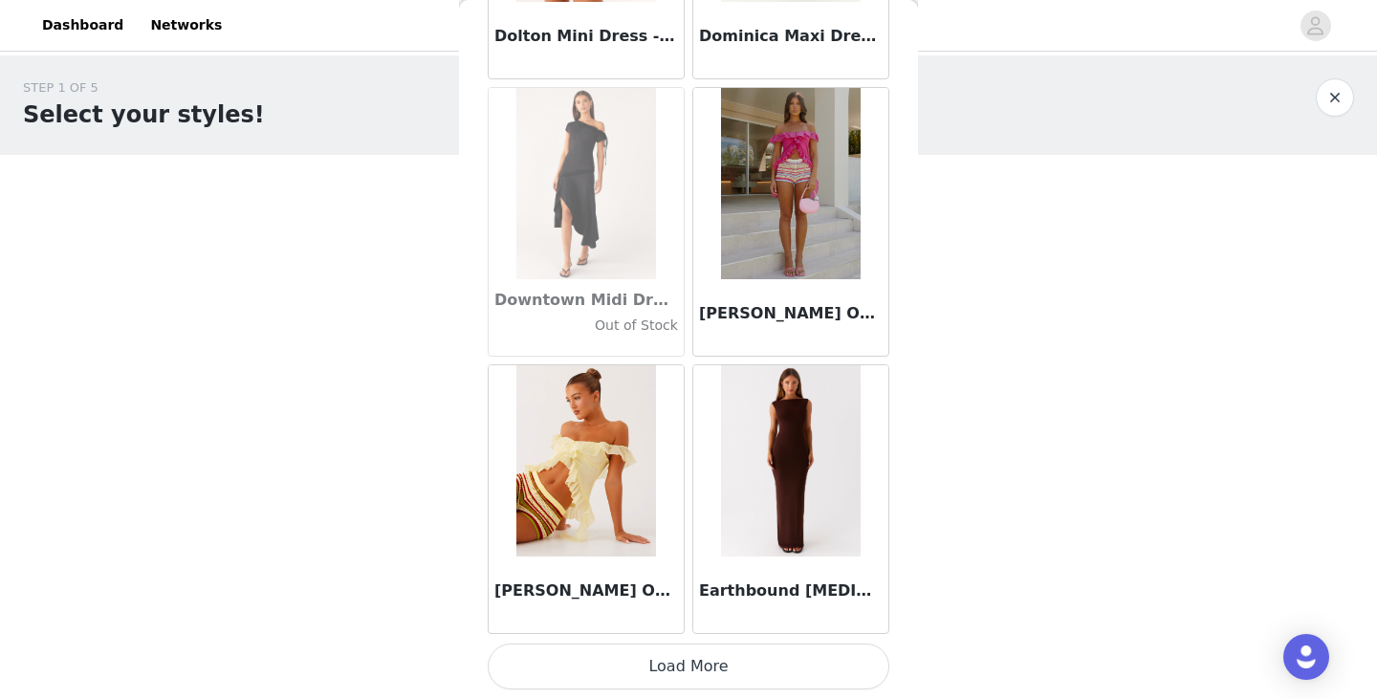
click at [672, 667] on button "Load More" at bounding box center [689, 666] width 402 height 46
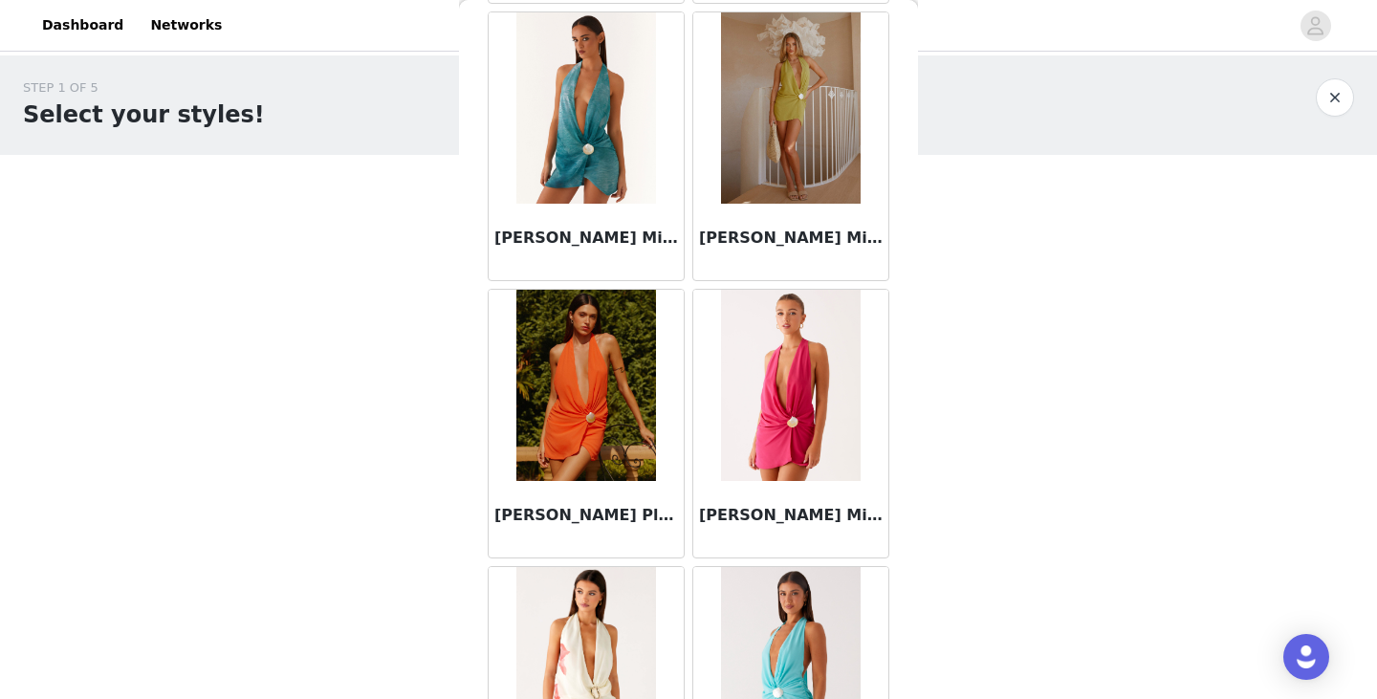
scroll to position [35497, 0]
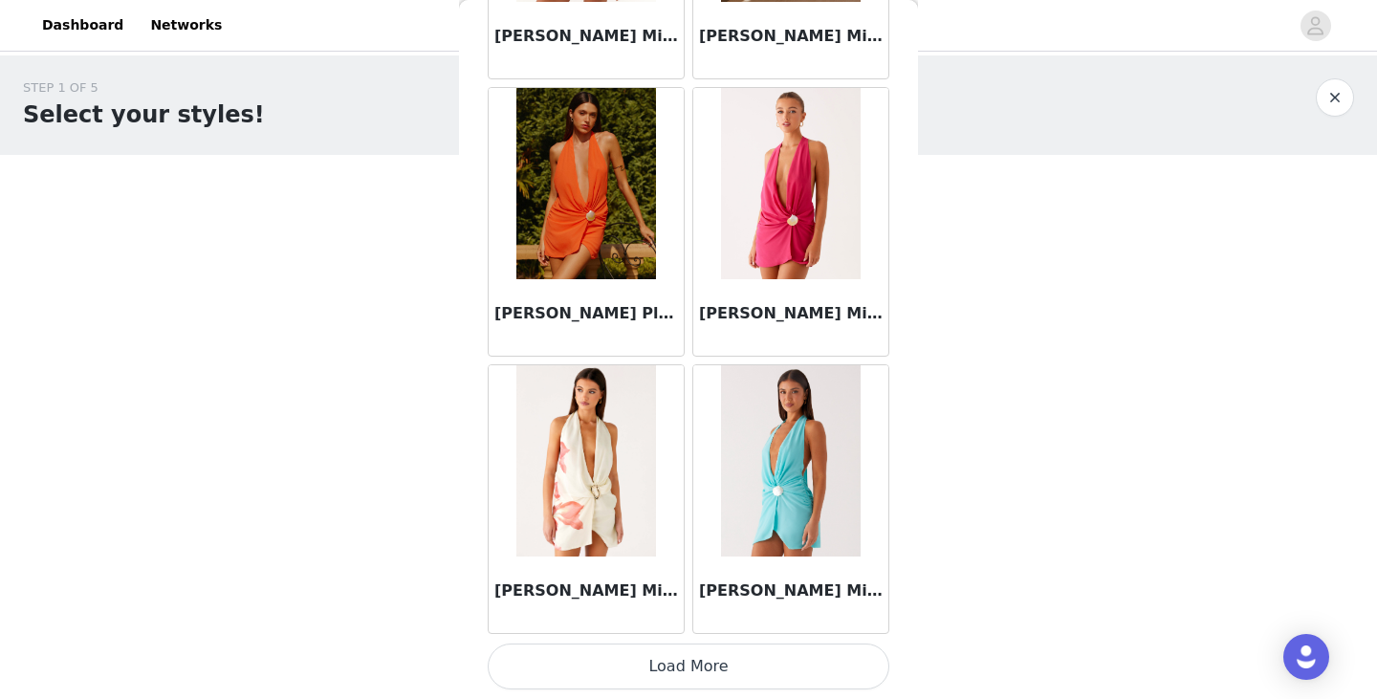
click at [690, 670] on button "Load More" at bounding box center [689, 666] width 402 height 46
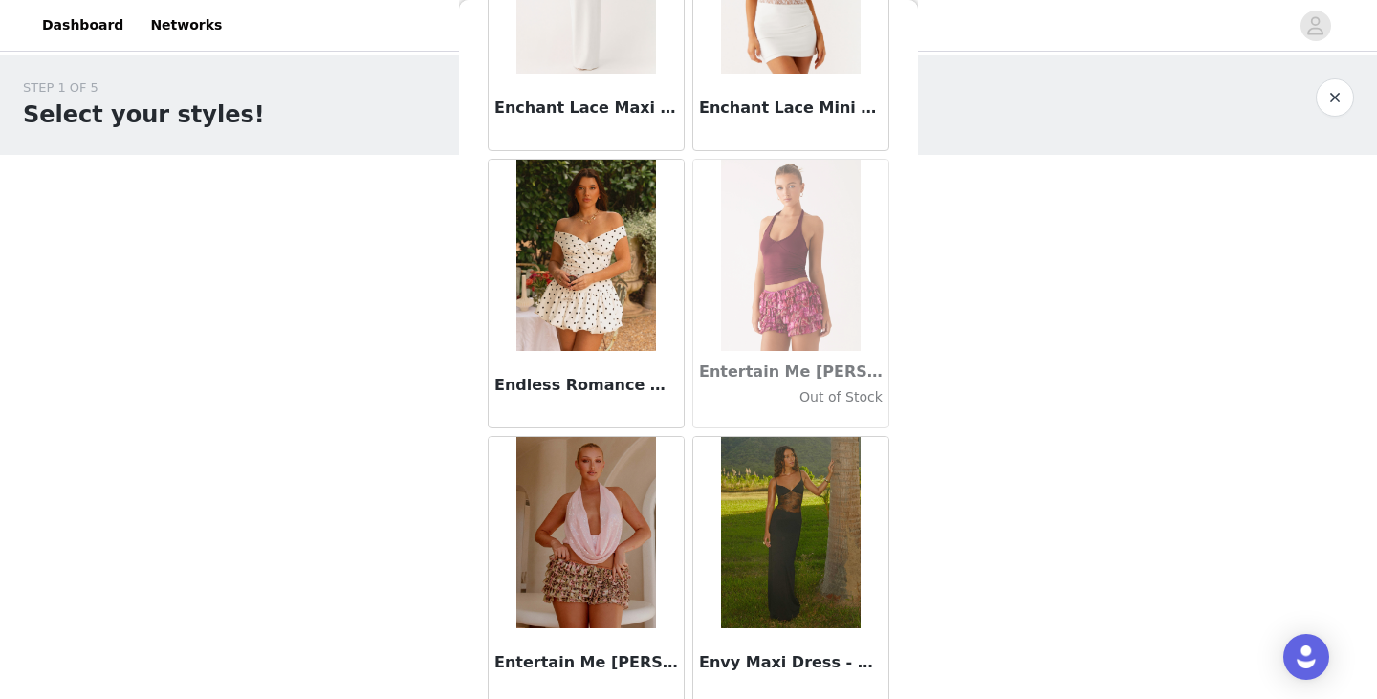
scroll to position [38270, 0]
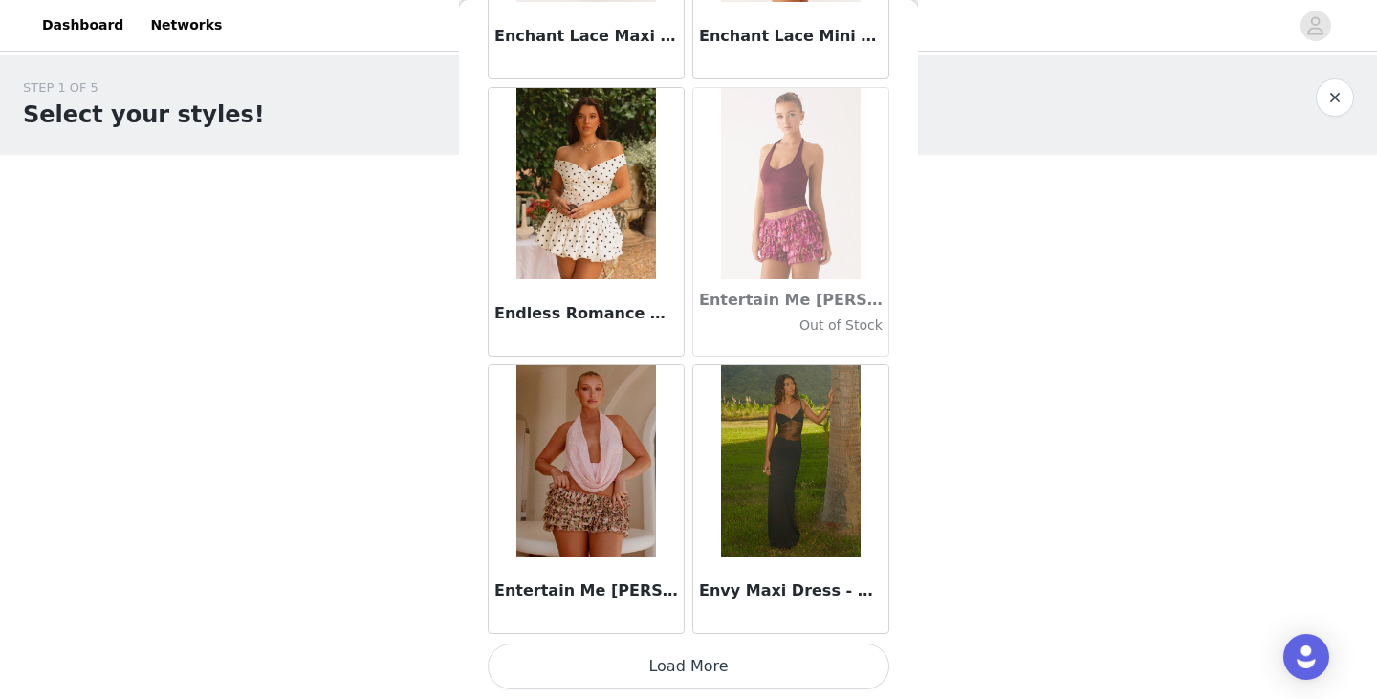
click at [715, 656] on button "Load More" at bounding box center [689, 666] width 402 height 46
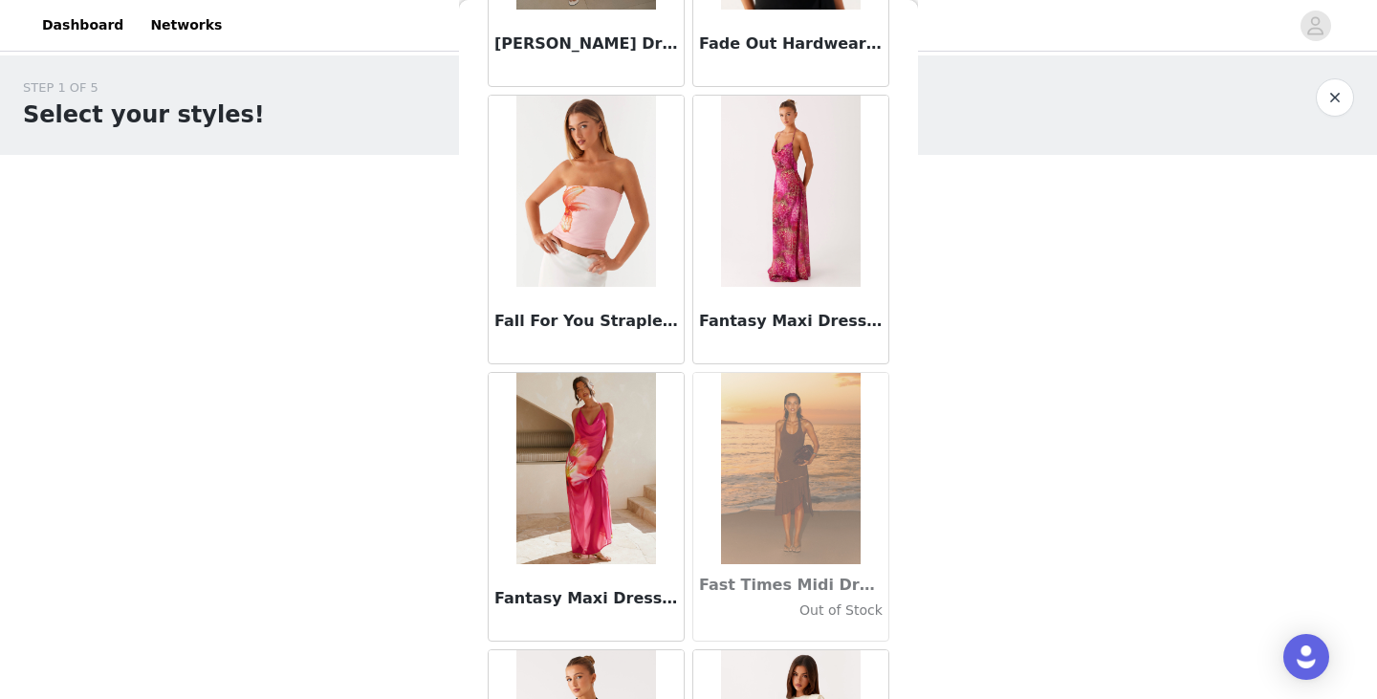
scroll to position [41042, 0]
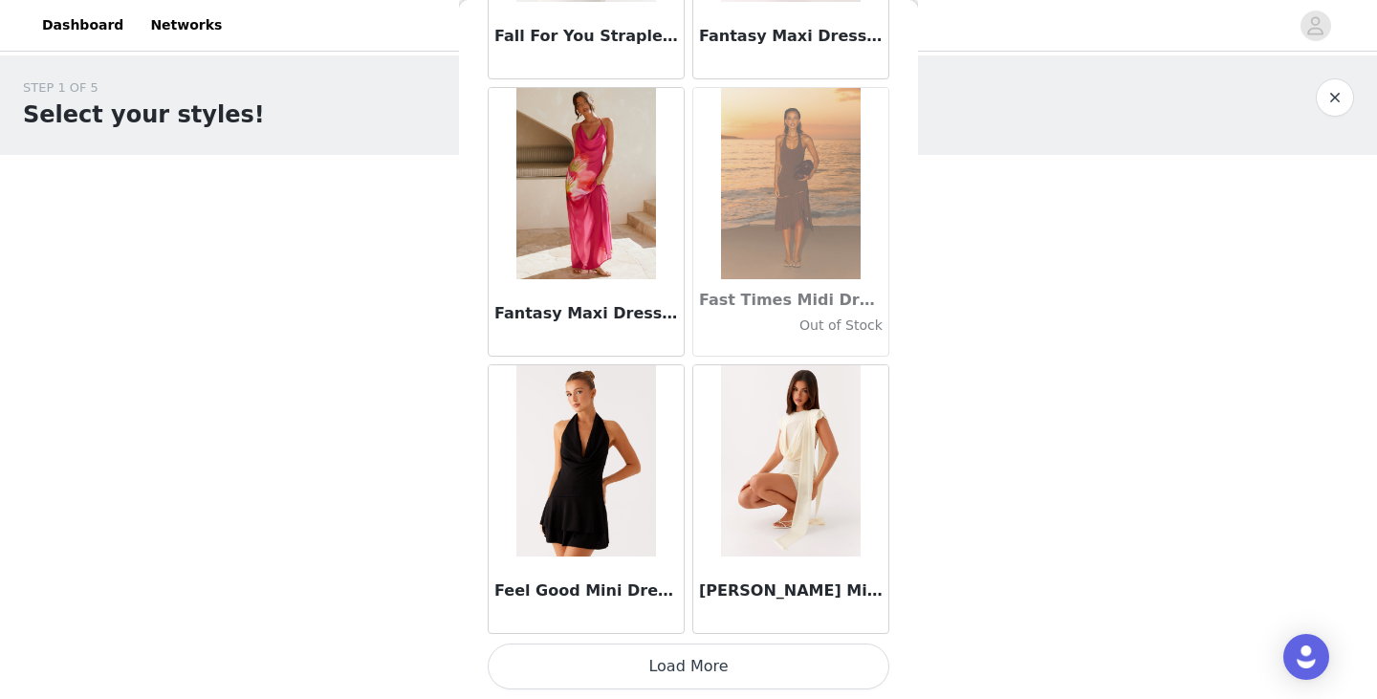
click at [663, 670] on button "Load More" at bounding box center [689, 666] width 402 height 46
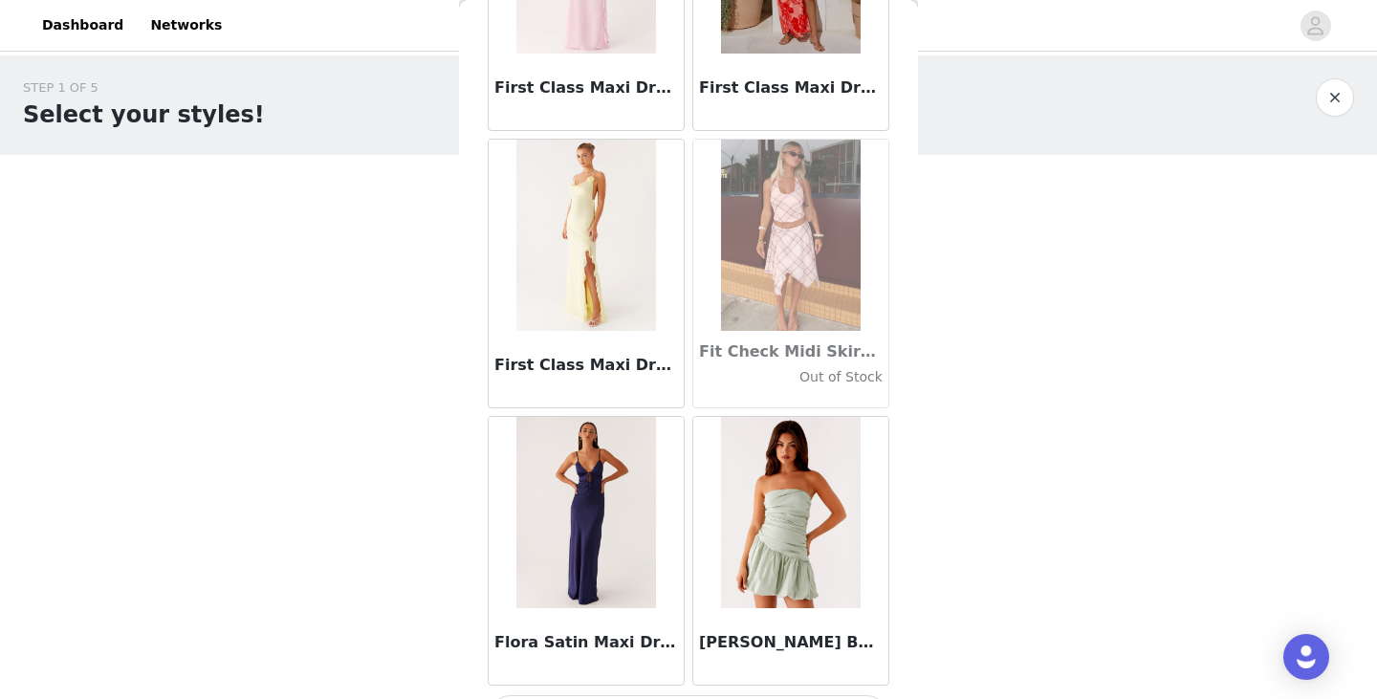
scroll to position [43815, 0]
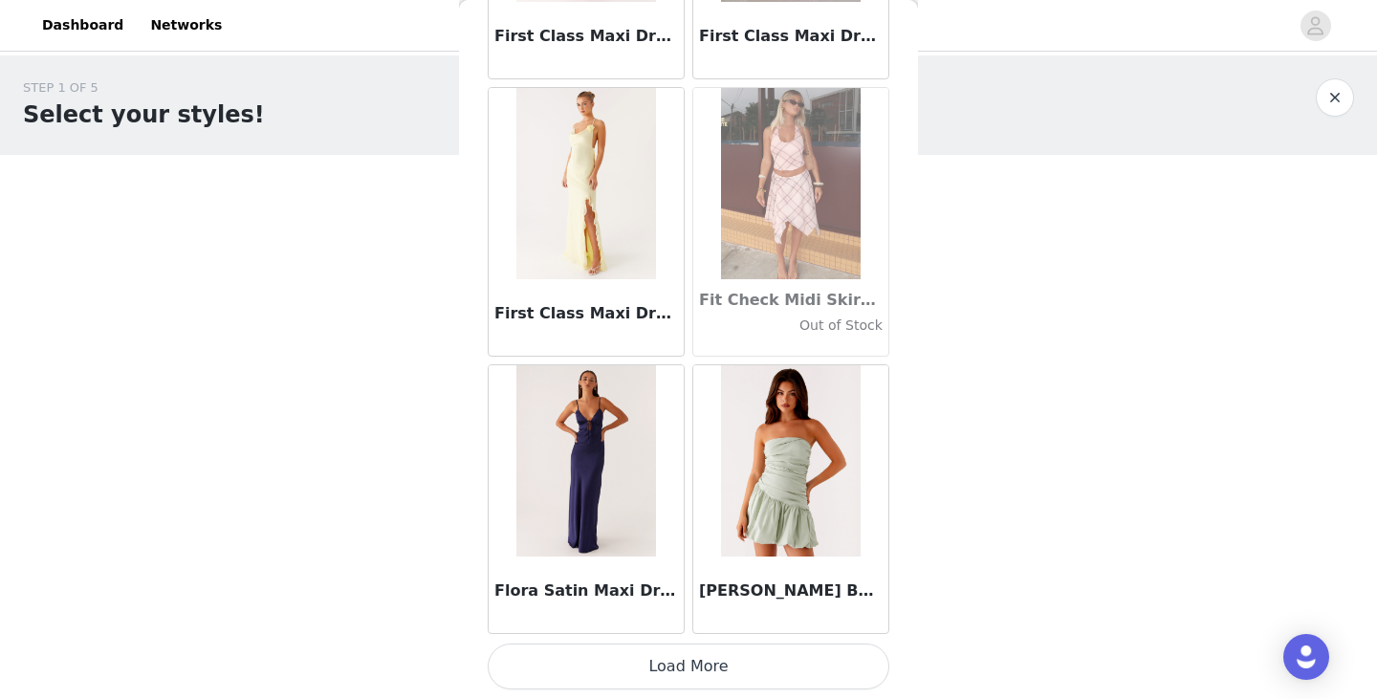
click at [651, 657] on button "Load More" at bounding box center [689, 666] width 402 height 46
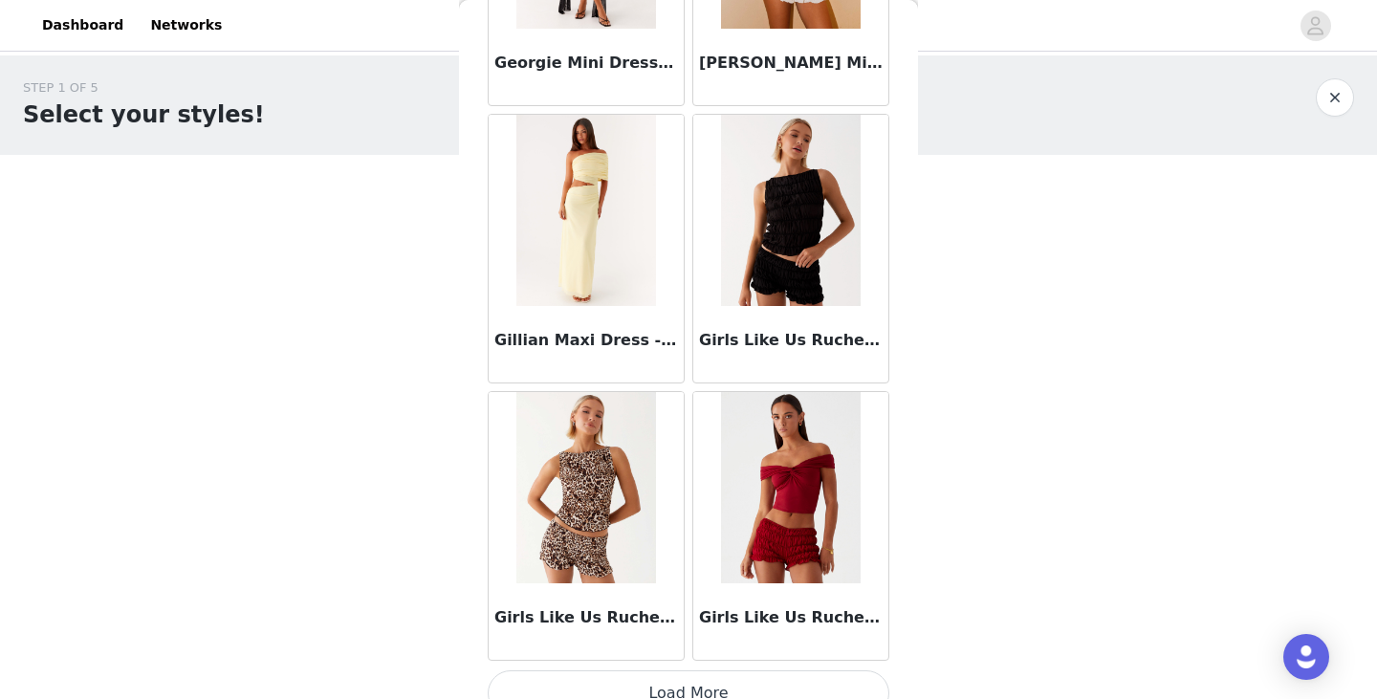
scroll to position [46587, 0]
